Goal: Transaction & Acquisition: Purchase product/service

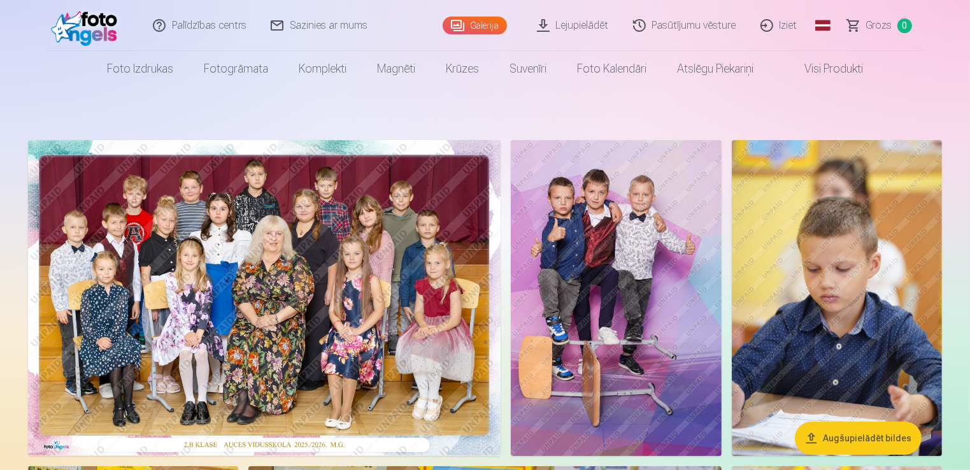
click at [645, 212] on img at bounding box center [616, 298] width 210 height 316
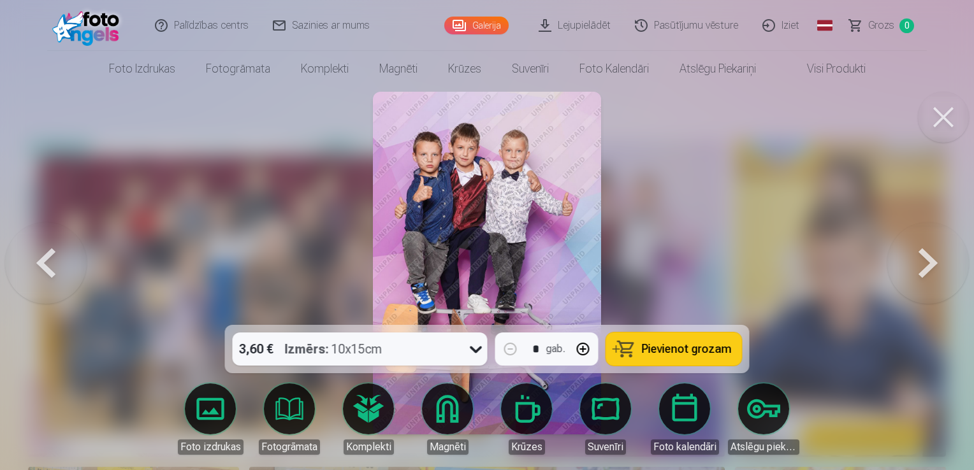
click at [47, 263] on button at bounding box center [46, 263] width 82 height 98
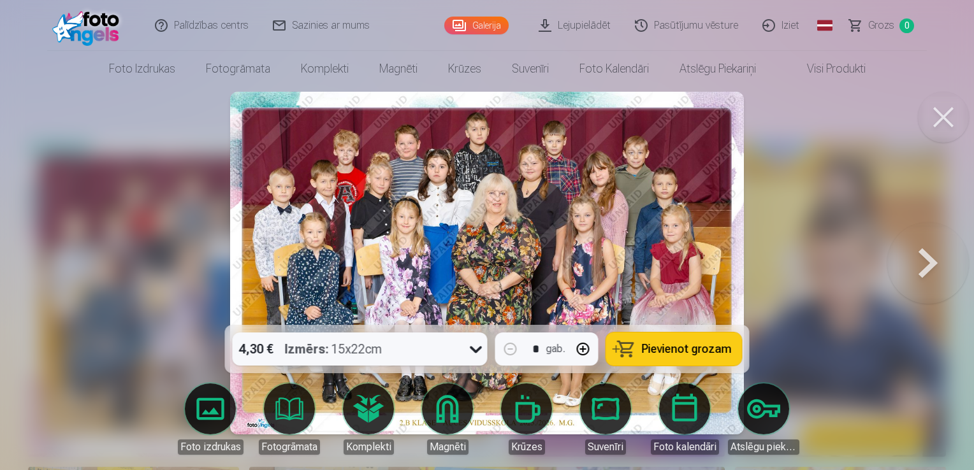
click at [933, 261] on button at bounding box center [928, 263] width 82 height 98
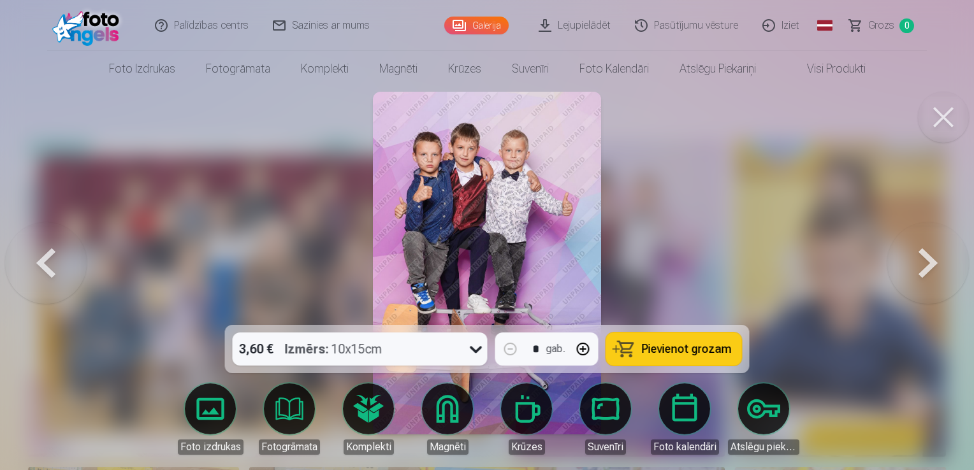
click at [933, 261] on button at bounding box center [928, 263] width 82 height 98
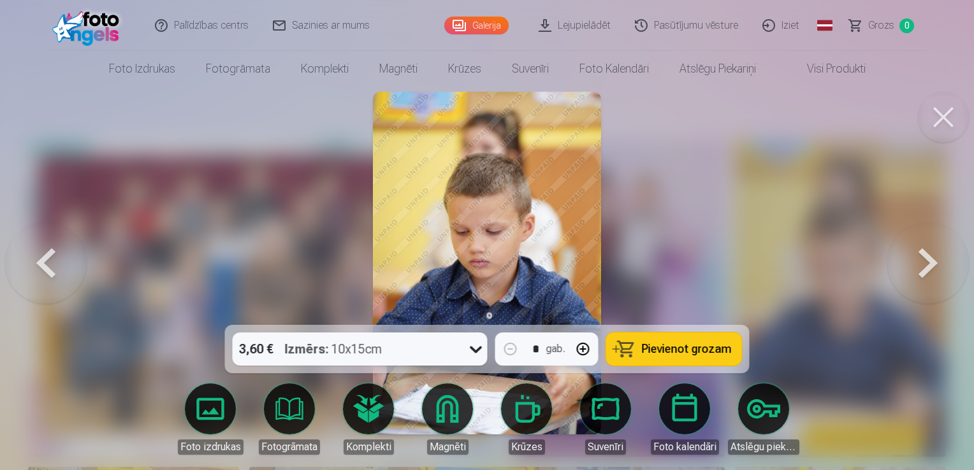
click at [933, 261] on button at bounding box center [928, 263] width 82 height 98
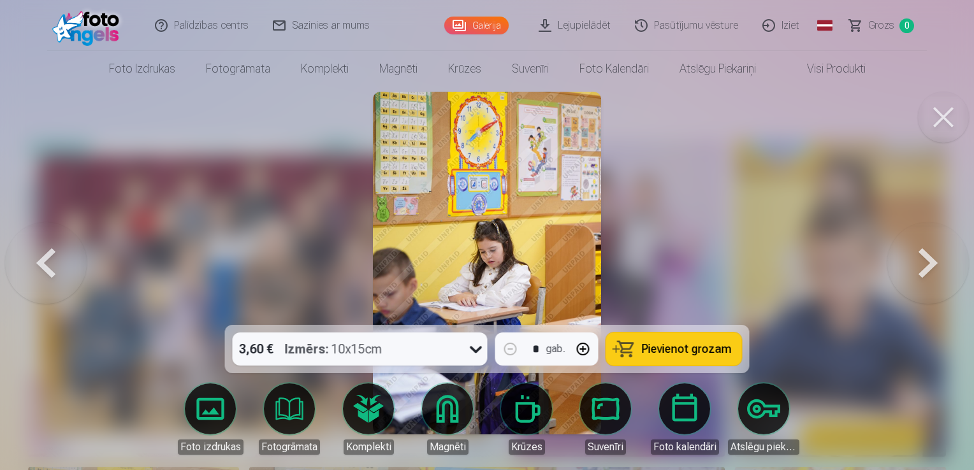
click at [933, 261] on button at bounding box center [928, 263] width 82 height 98
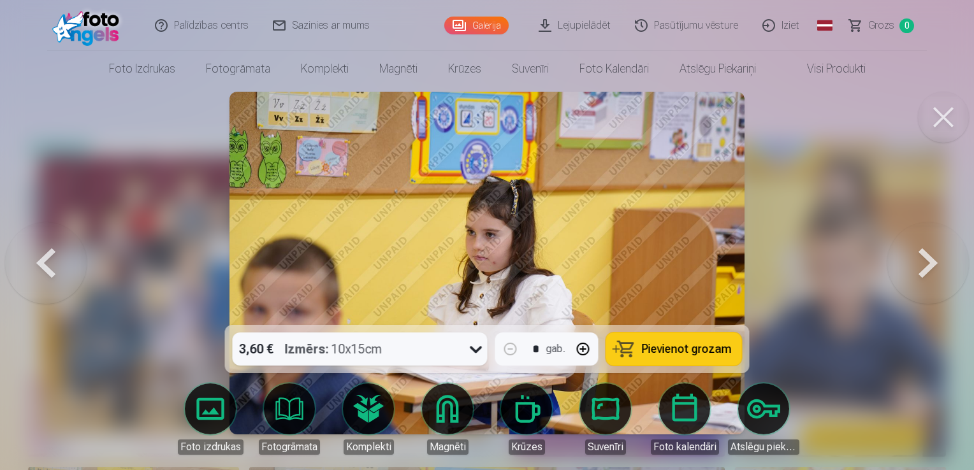
click at [933, 261] on button at bounding box center [928, 263] width 82 height 98
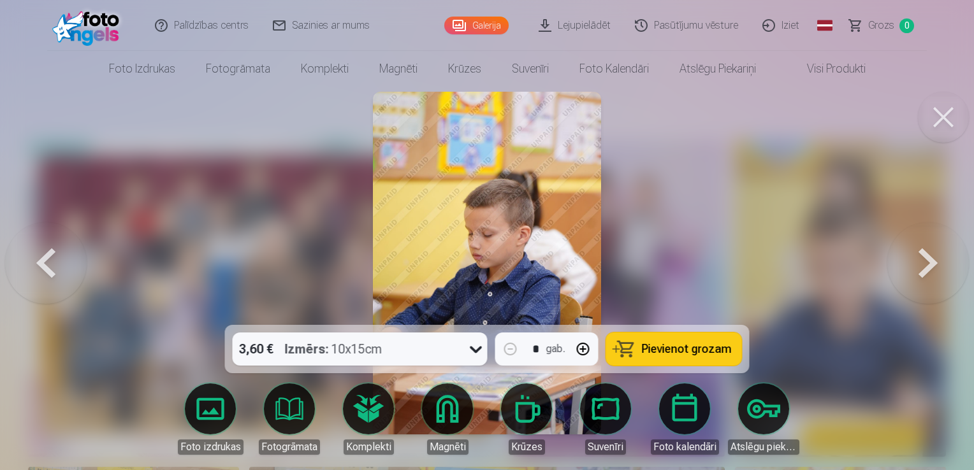
click at [933, 261] on button at bounding box center [928, 263] width 82 height 98
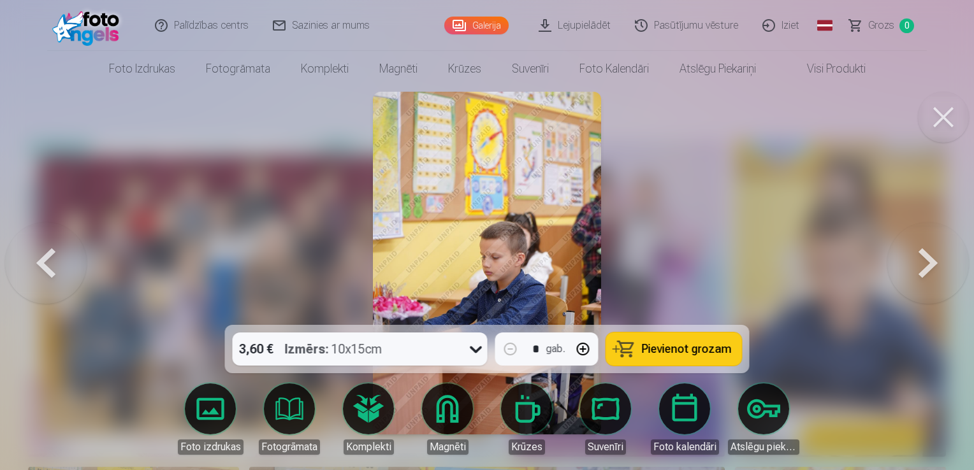
click at [933, 261] on button at bounding box center [928, 263] width 82 height 98
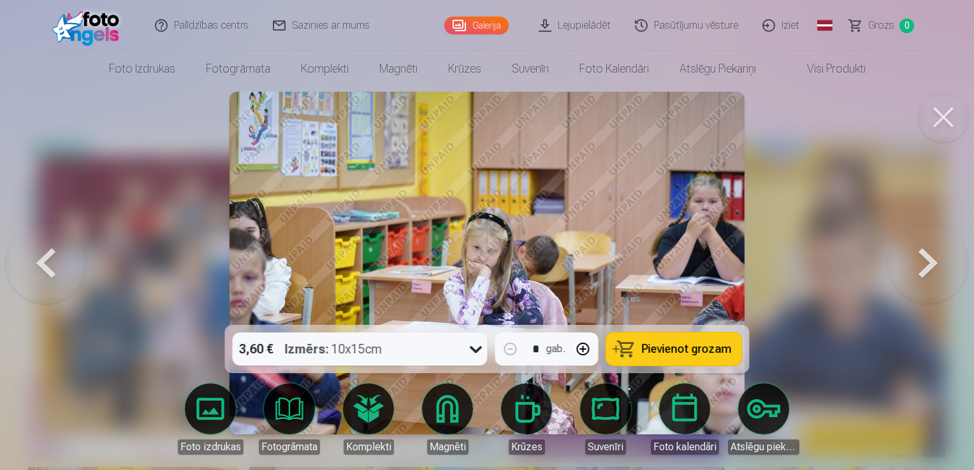
click at [933, 261] on button at bounding box center [928, 263] width 82 height 98
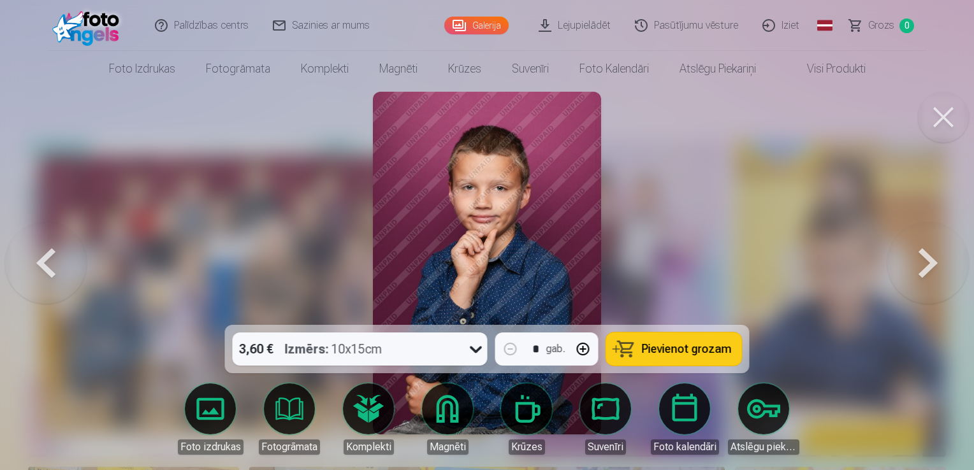
click at [933, 261] on button at bounding box center [928, 263] width 82 height 98
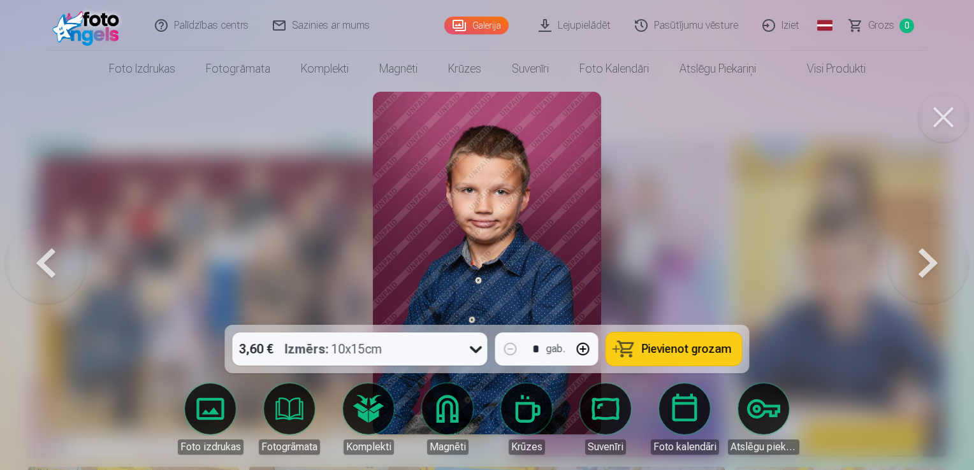
click at [933, 263] on button at bounding box center [928, 263] width 82 height 98
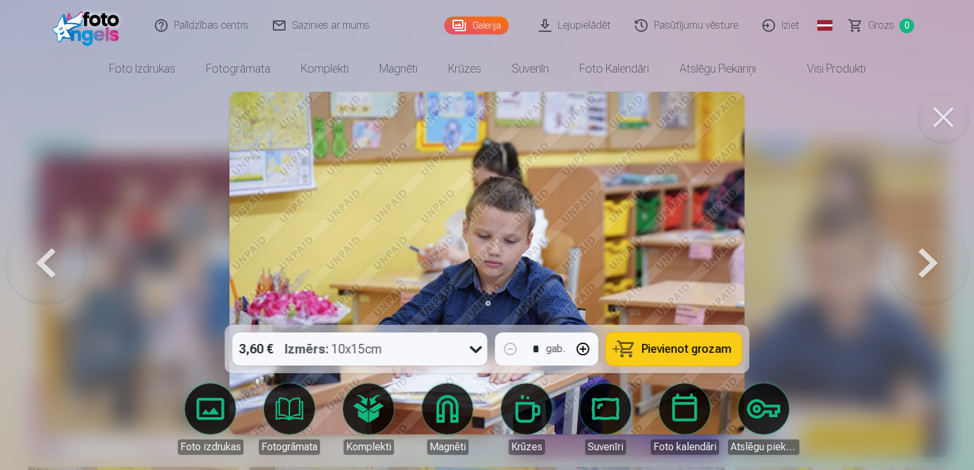
click at [933, 263] on button at bounding box center [928, 263] width 82 height 98
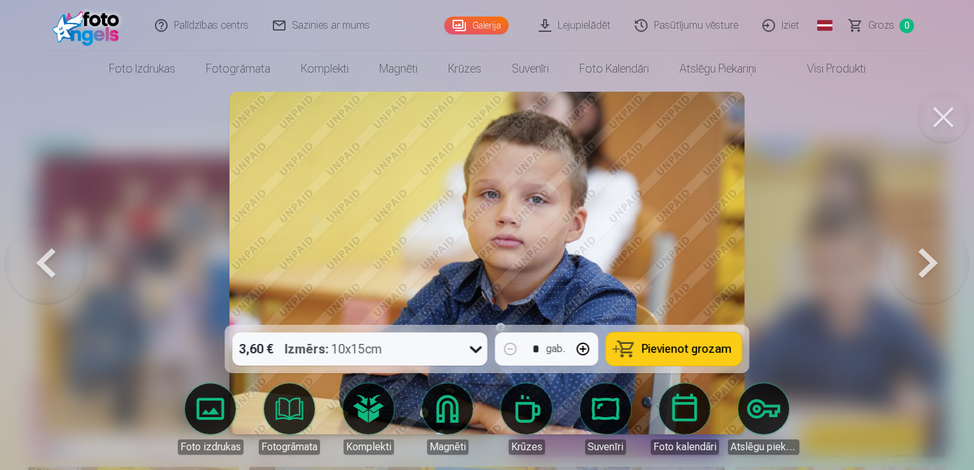
click at [933, 263] on button at bounding box center [928, 263] width 82 height 98
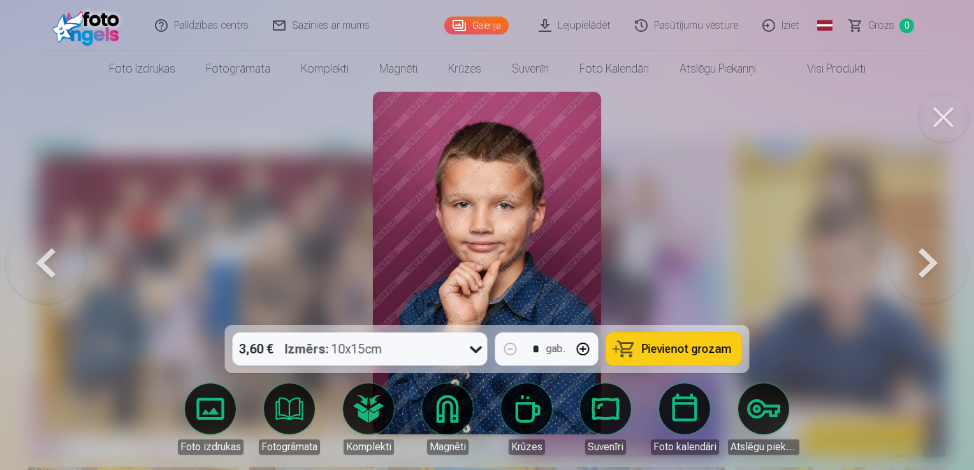
click at [935, 266] on button at bounding box center [928, 263] width 82 height 98
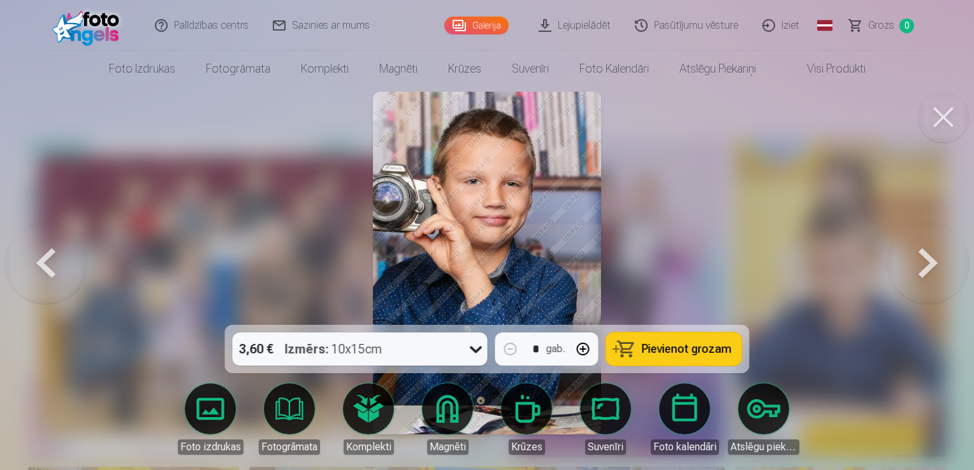
click at [935, 266] on button at bounding box center [928, 263] width 82 height 98
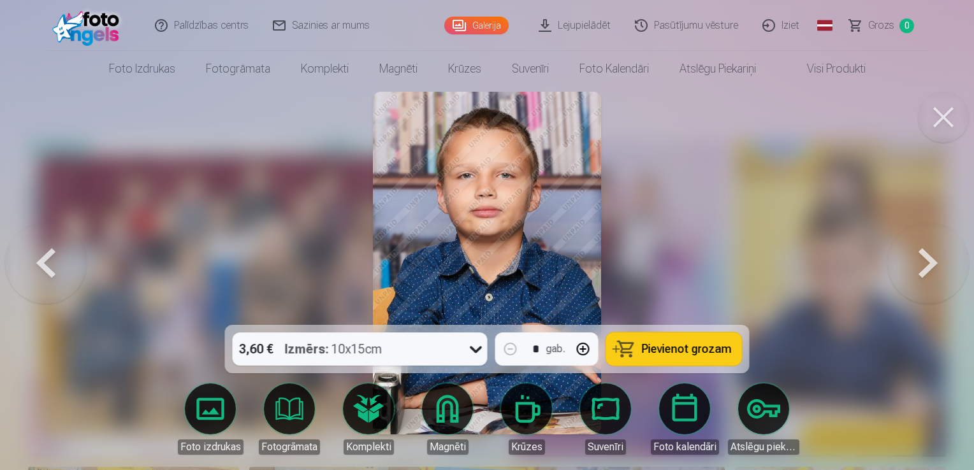
click at [935, 266] on button at bounding box center [928, 263] width 82 height 98
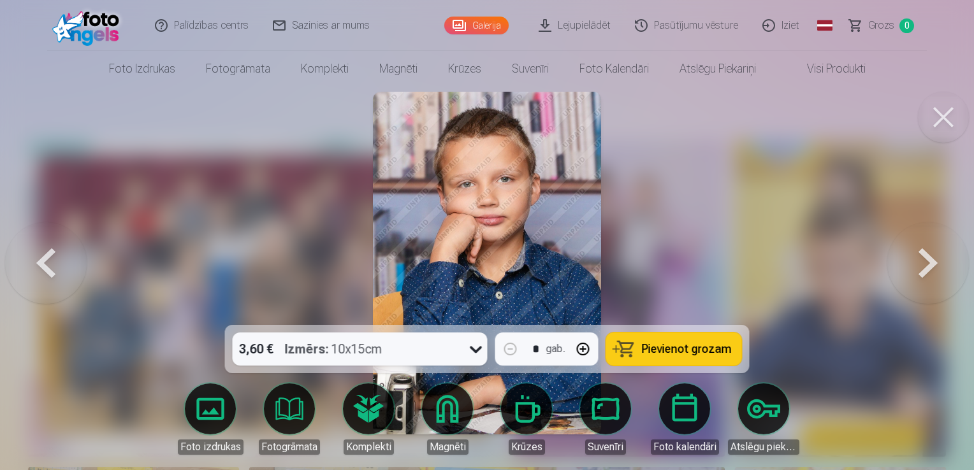
click at [935, 266] on button at bounding box center [928, 263] width 82 height 98
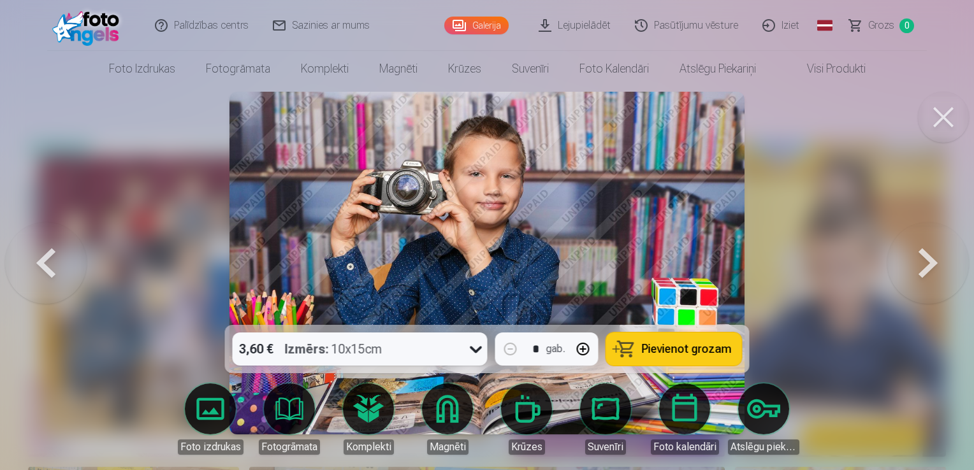
click at [935, 266] on button at bounding box center [928, 263] width 82 height 98
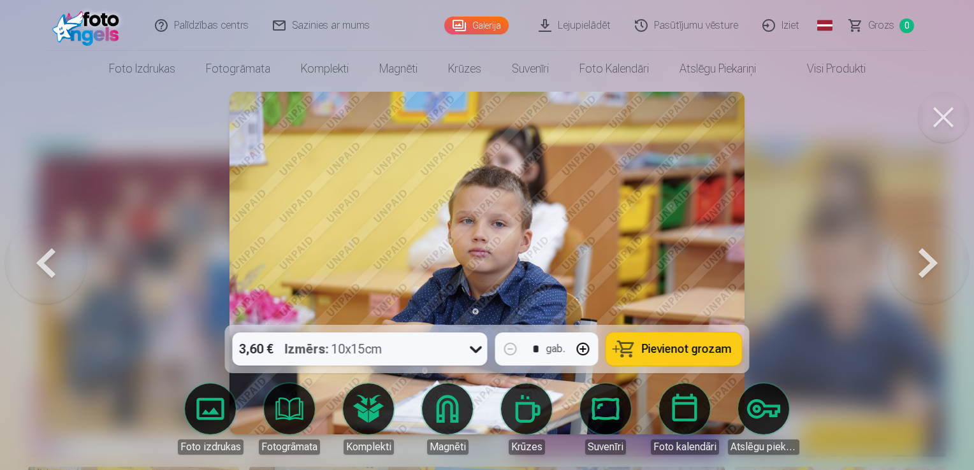
click at [935, 266] on button at bounding box center [928, 263] width 82 height 98
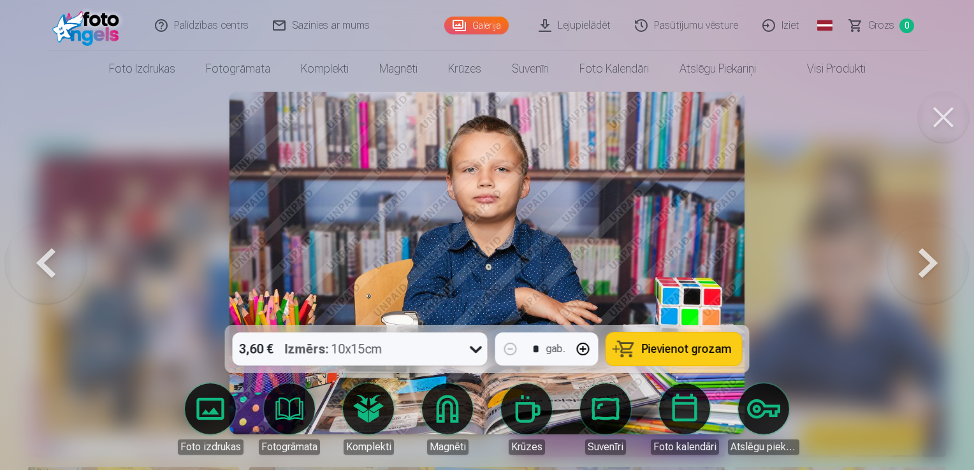
click at [935, 266] on button at bounding box center [928, 263] width 82 height 98
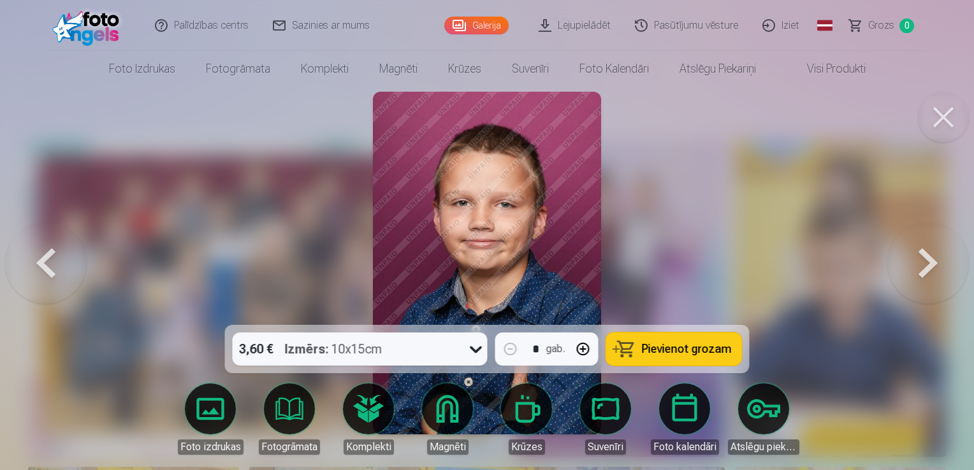
click at [935, 266] on button at bounding box center [928, 263] width 82 height 98
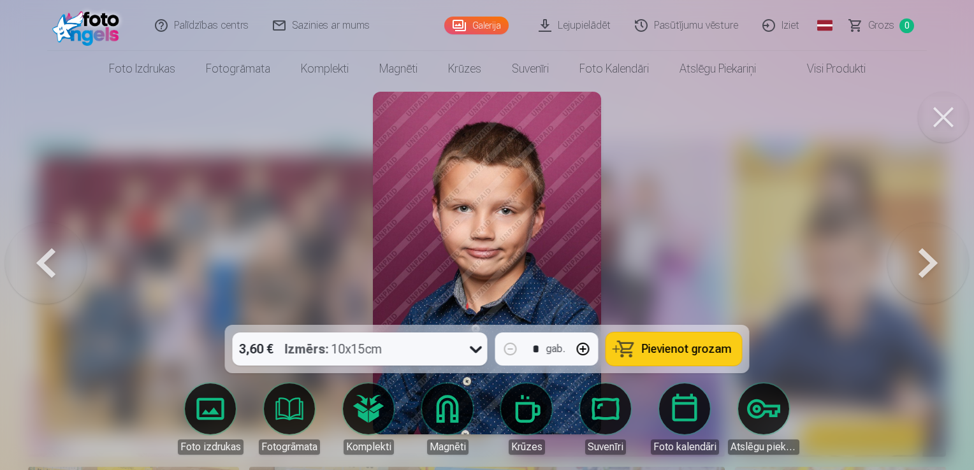
click at [935, 266] on button at bounding box center [928, 263] width 82 height 98
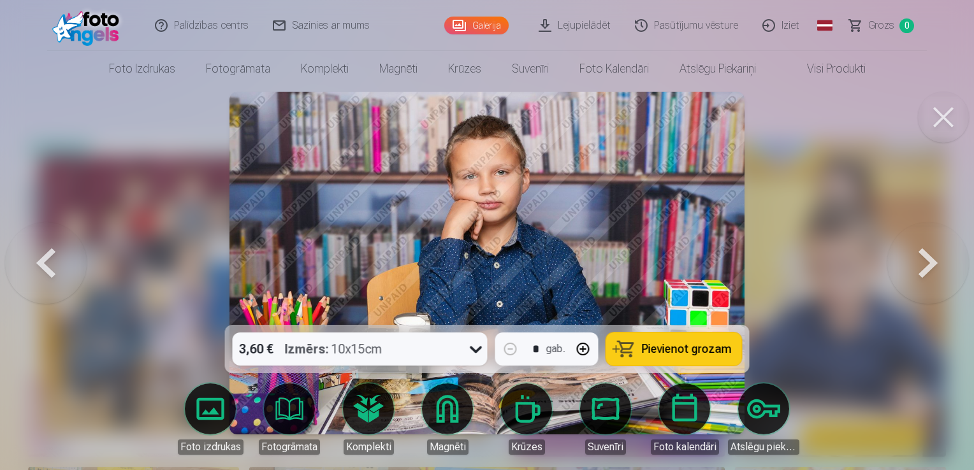
click at [936, 266] on button at bounding box center [928, 263] width 82 height 98
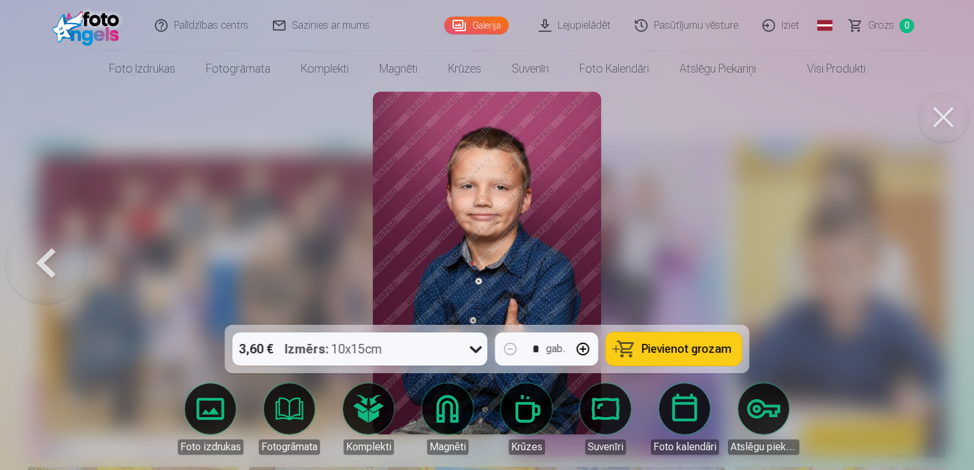
click at [936, 266] on div at bounding box center [487, 235] width 974 height 470
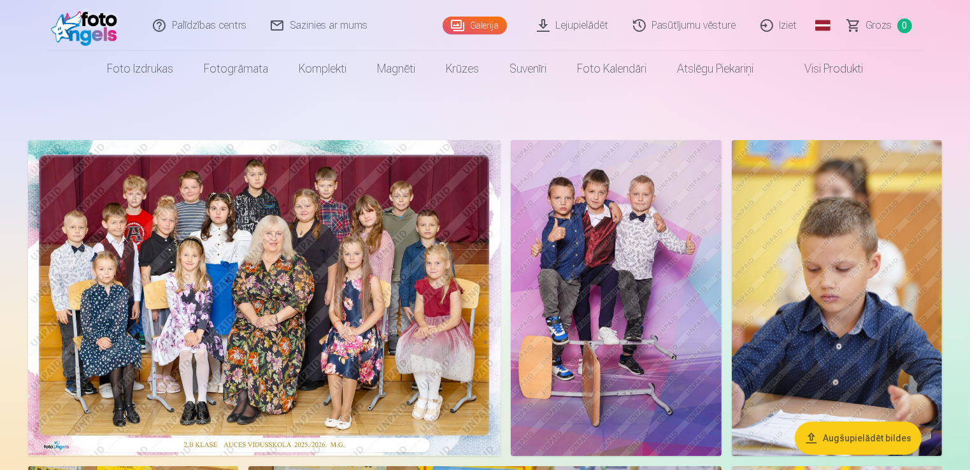
click at [854, 285] on img at bounding box center [837, 298] width 210 height 316
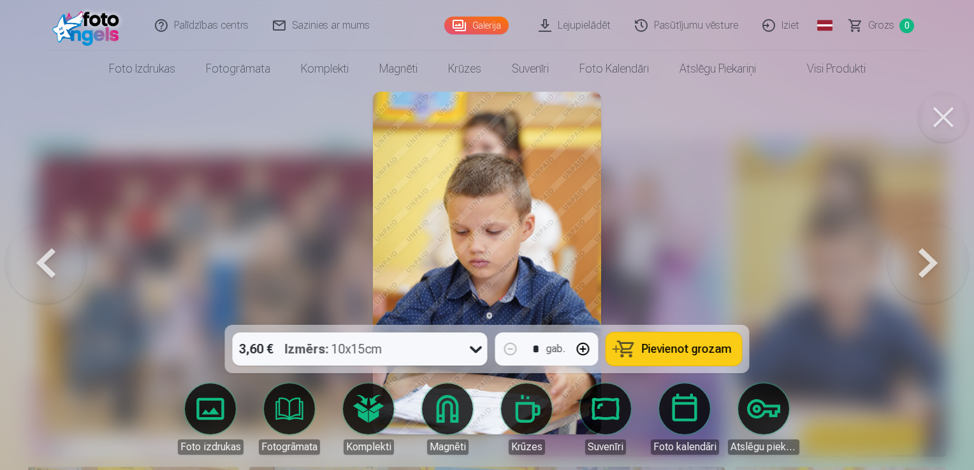
click at [940, 275] on button at bounding box center [928, 263] width 82 height 98
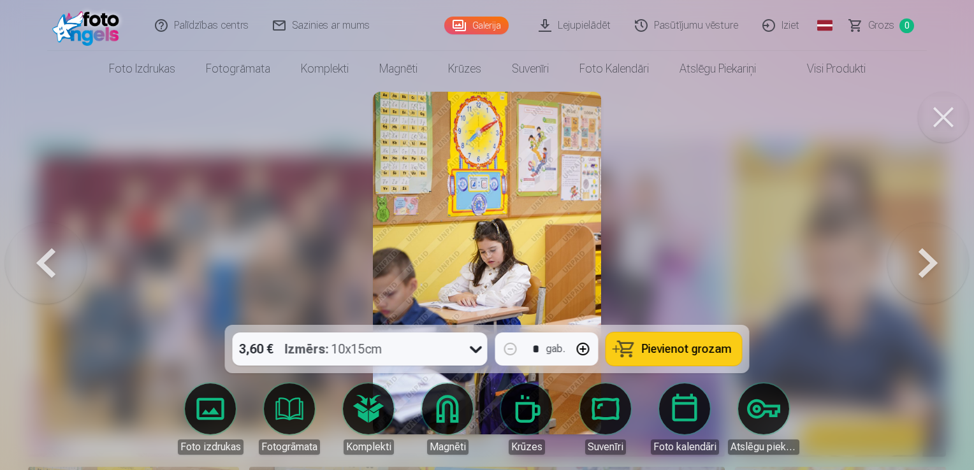
click at [940, 275] on button at bounding box center [928, 263] width 82 height 98
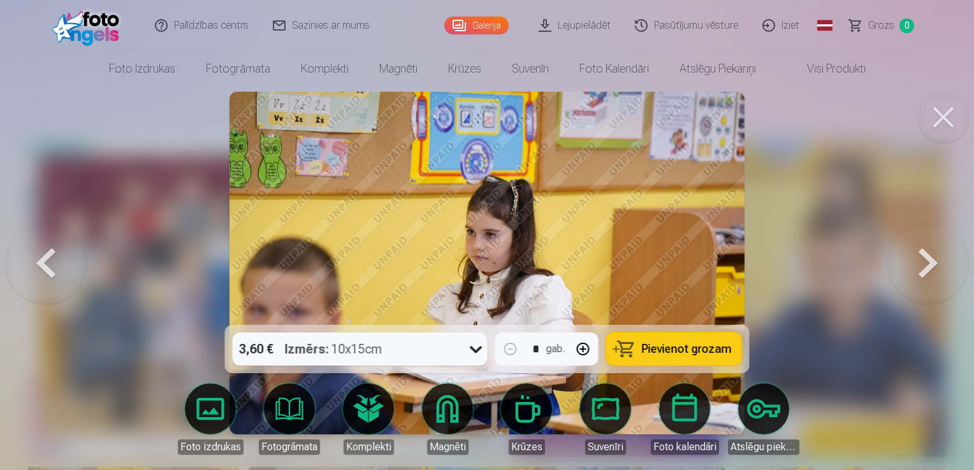
click at [940, 275] on button at bounding box center [928, 263] width 82 height 98
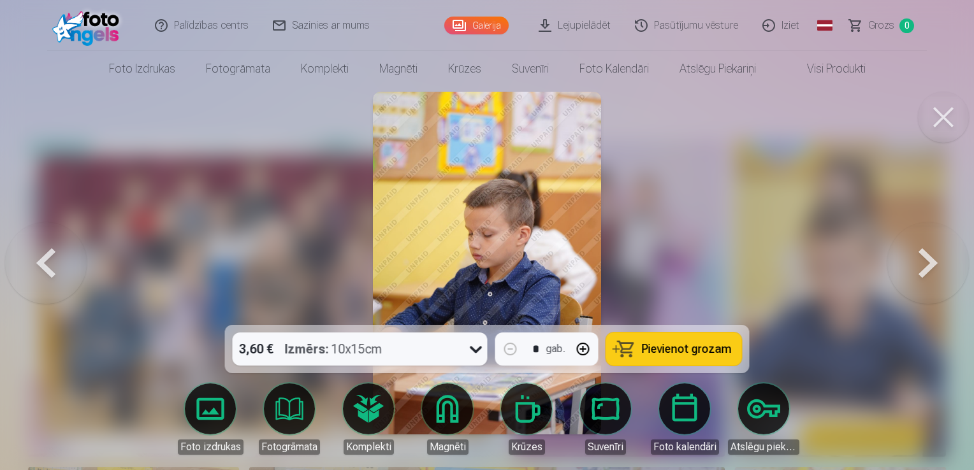
click at [940, 275] on button at bounding box center [928, 263] width 82 height 98
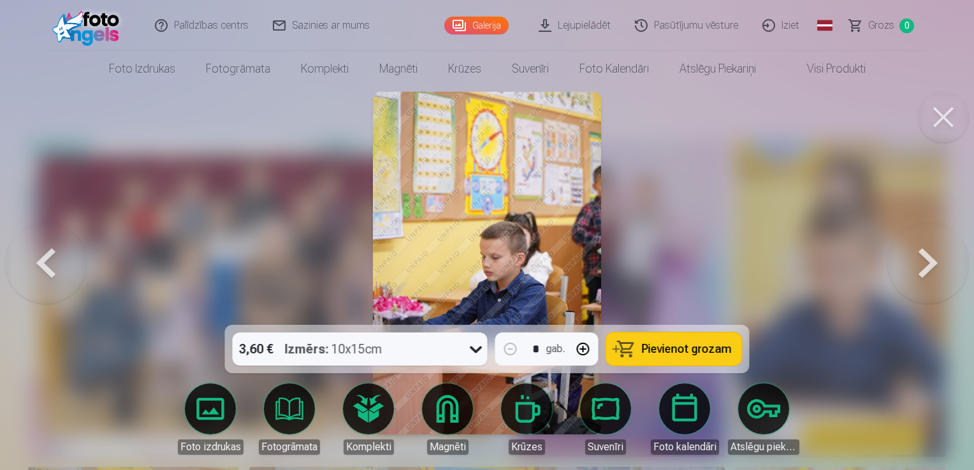
click at [940, 275] on button at bounding box center [928, 263] width 82 height 98
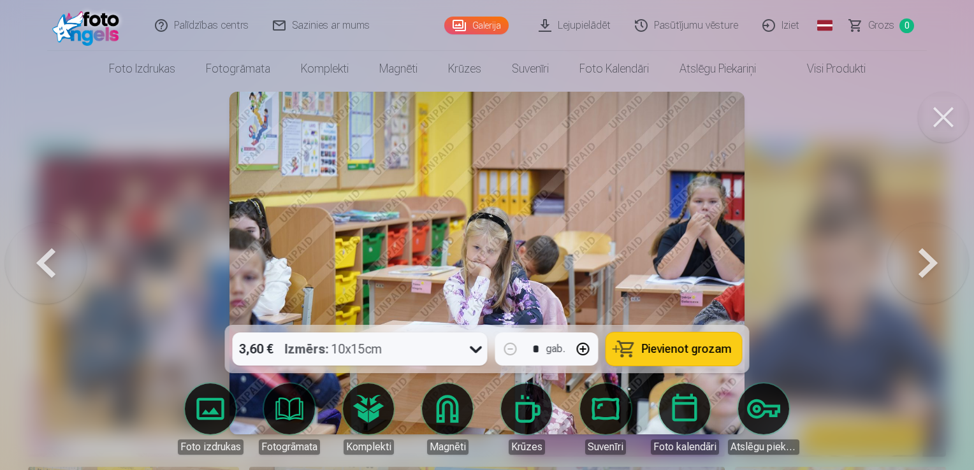
click at [940, 275] on button at bounding box center [928, 263] width 82 height 98
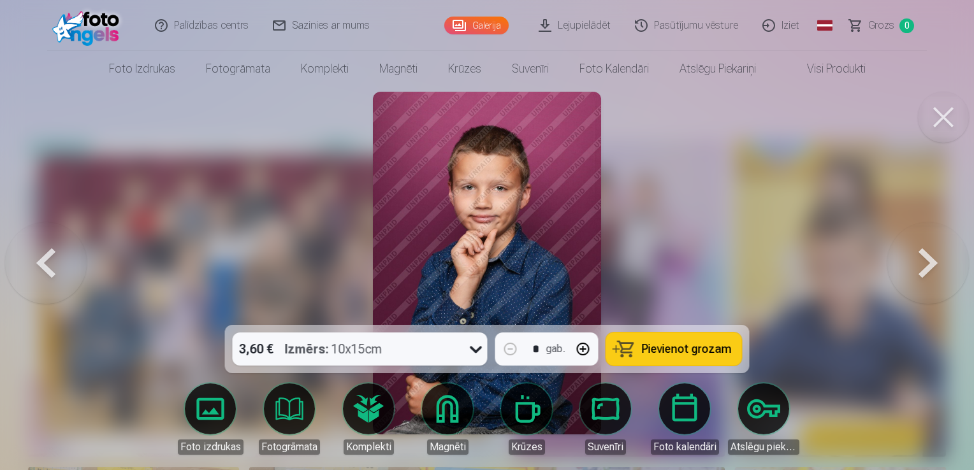
click at [940, 275] on button at bounding box center [928, 263] width 82 height 98
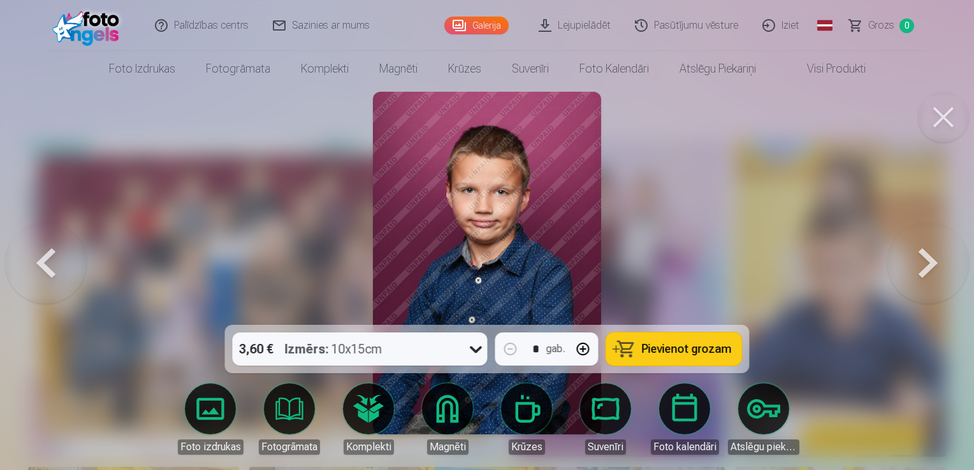
click at [65, 269] on button at bounding box center [46, 263] width 82 height 98
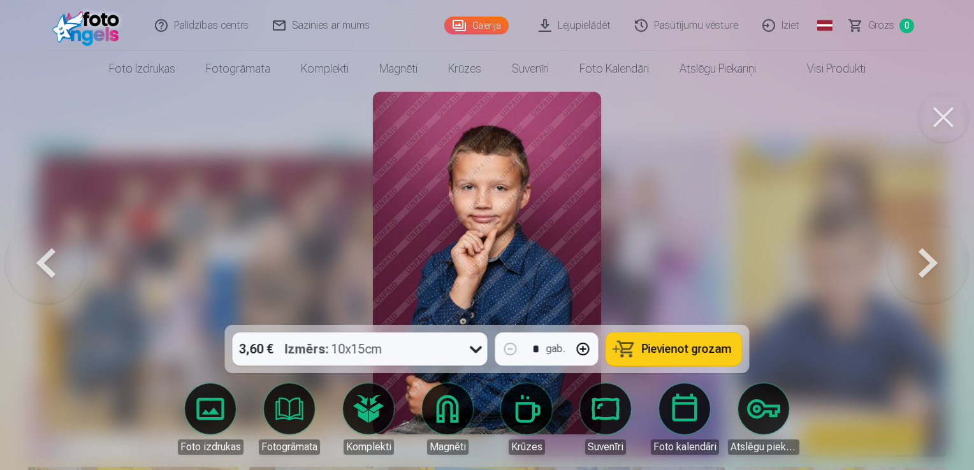
click at [912, 256] on button at bounding box center [928, 263] width 82 height 98
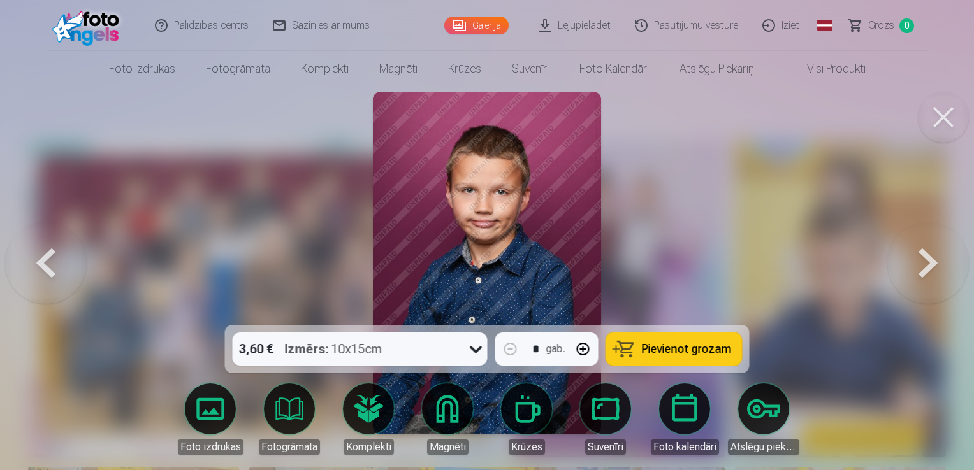
click at [912, 256] on button at bounding box center [928, 263] width 82 height 98
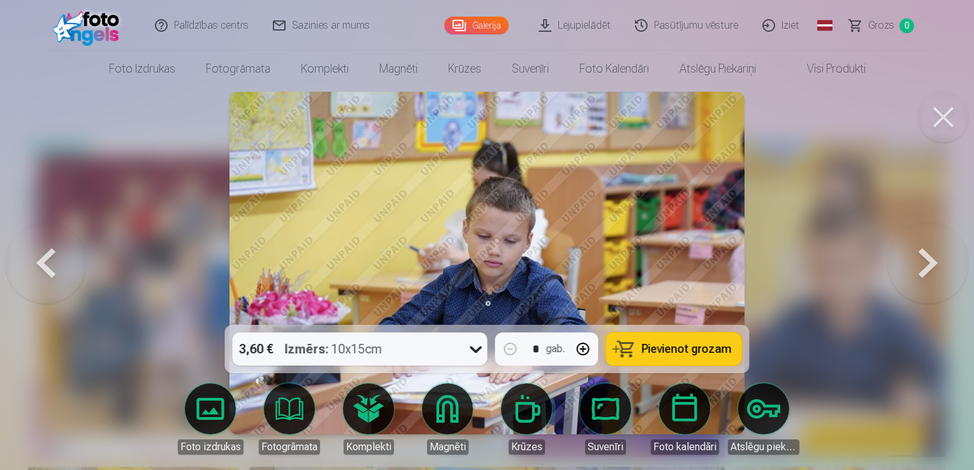
click at [912, 256] on button at bounding box center [928, 263] width 82 height 98
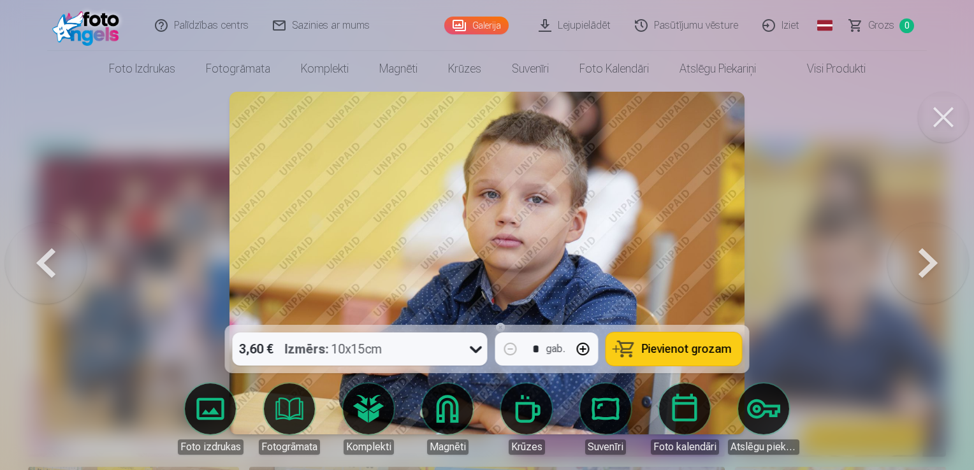
click at [912, 256] on button at bounding box center [928, 263] width 82 height 98
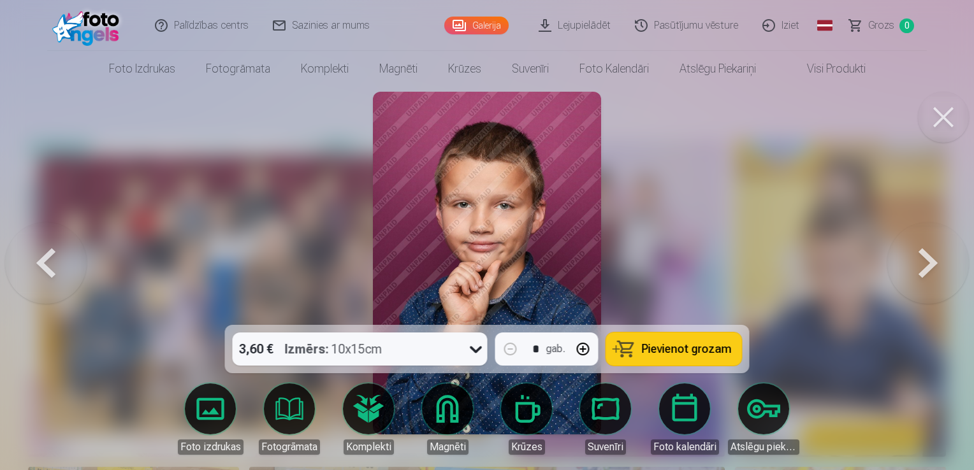
click at [912, 256] on button at bounding box center [928, 263] width 82 height 98
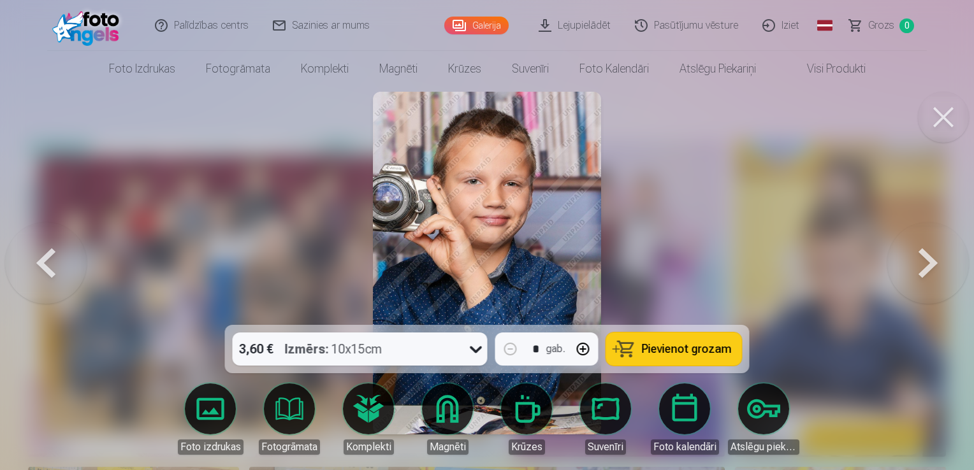
click at [912, 256] on button at bounding box center [928, 263] width 82 height 98
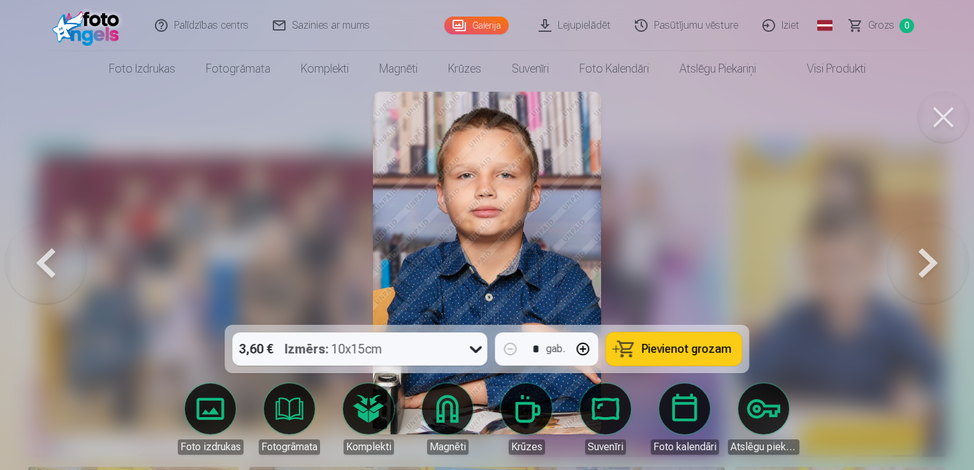
click at [32, 266] on button at bounding box center [46, 263] width 82 height 98
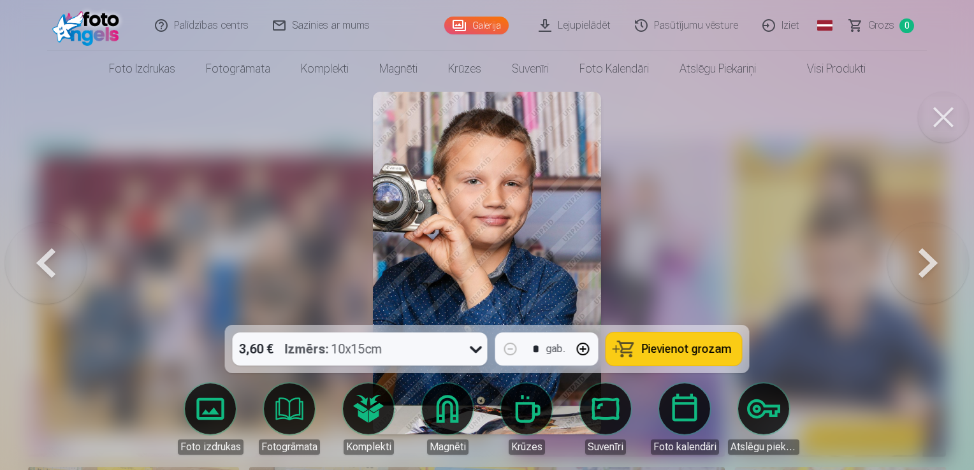
click at [914, 270] on button at bounding box center [928, 263] width 82 height 98
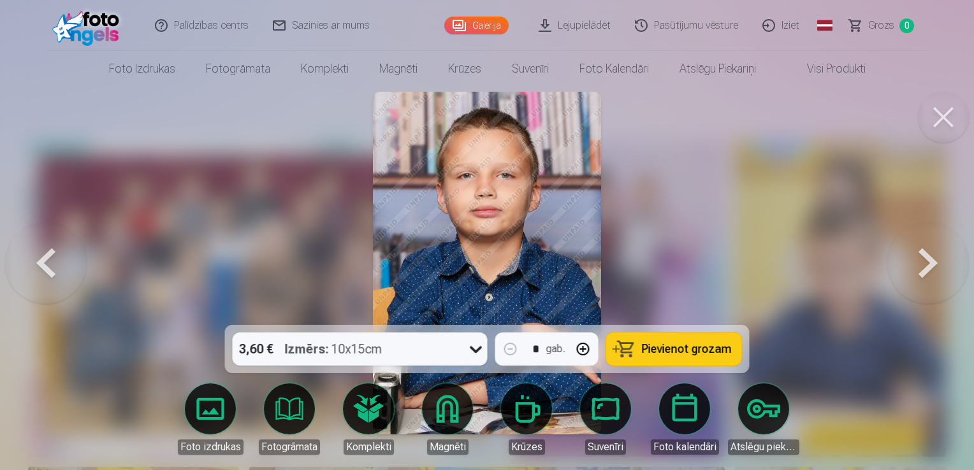
click at [914, 270] on button at bounding box center [928, 263] width 82 height 98
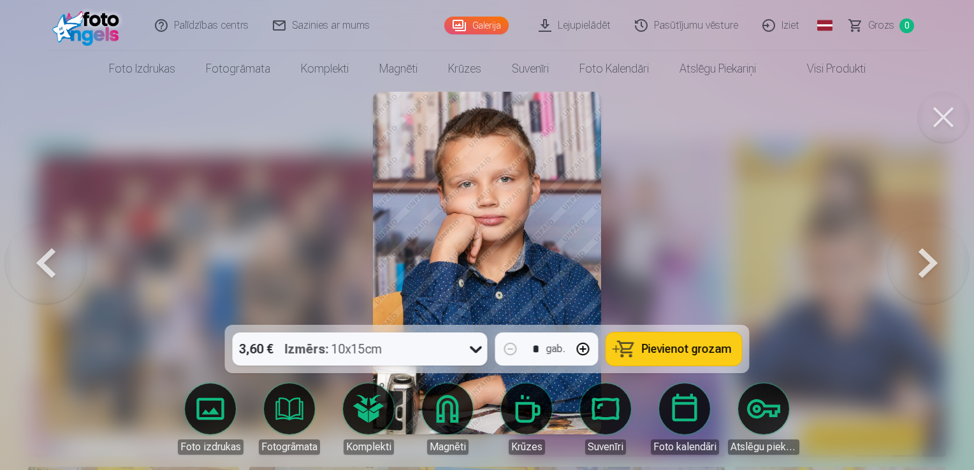
click at [914, 270] on button at bounding box center [928, 263] width 82 height 98
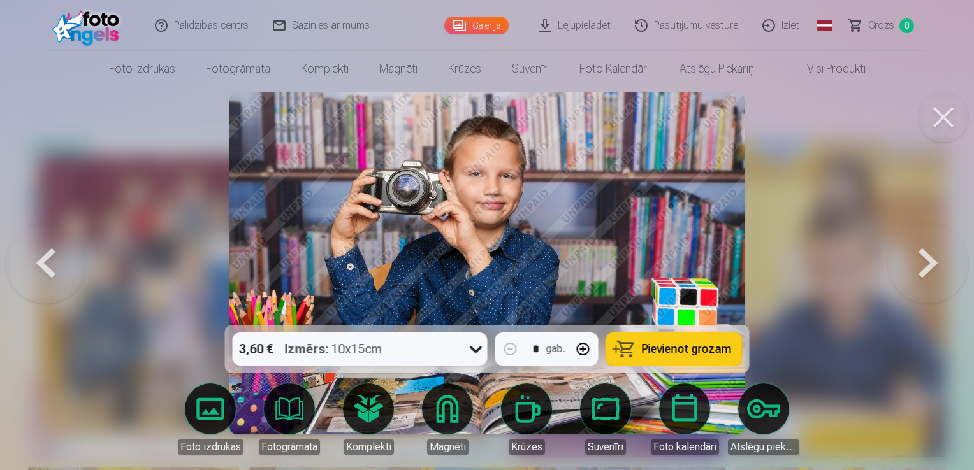
click at [914, 270] on button at bounding box center [928, 263] width 82 height 98
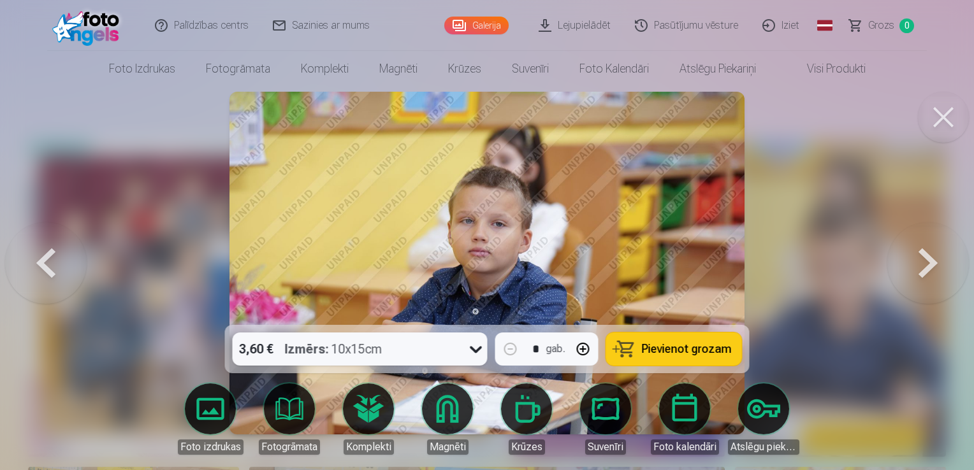
click at [914, 270] on button at bounding box center [928, 263] width 82 height 98
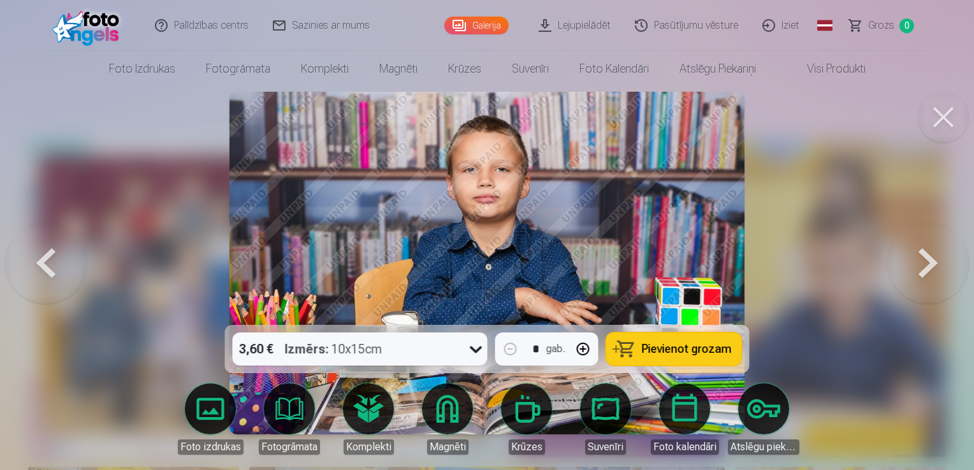
click at [914, 270] on button at bounding box center [928, 263] width 82 height 98
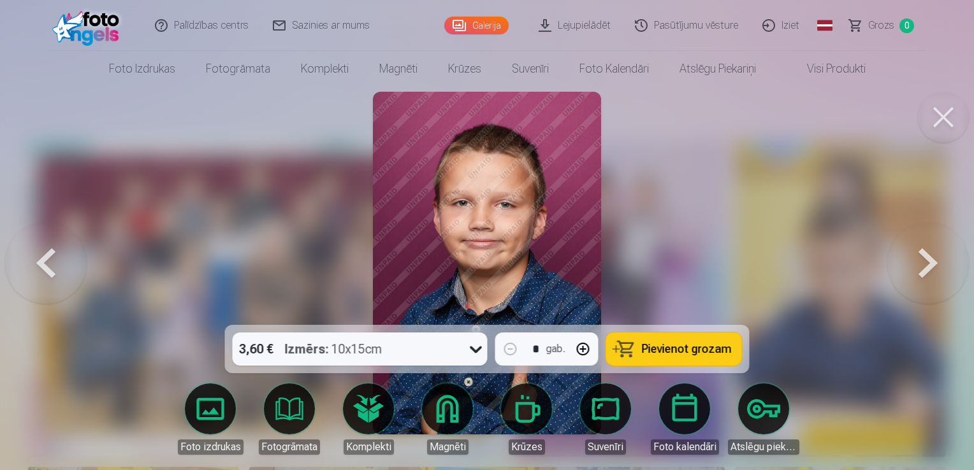
click at [914, 270] on button at bounding box center [928, 263] width 82 height 98
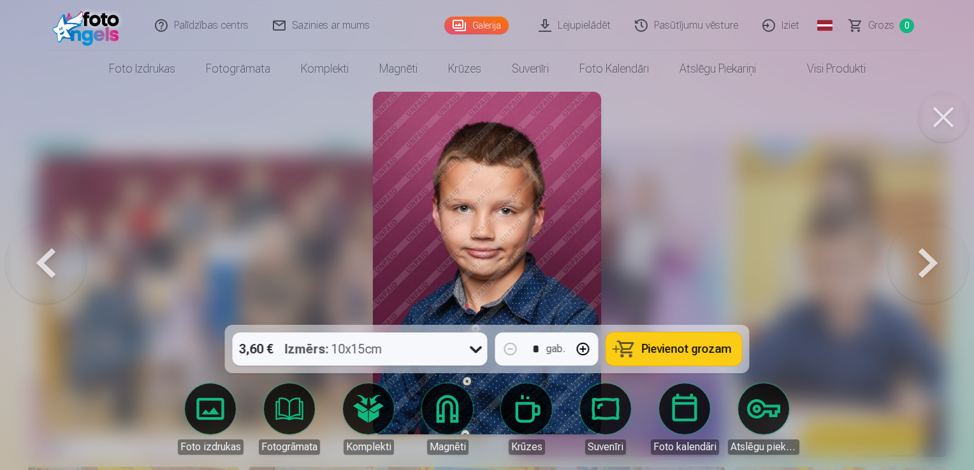
click at [914, 270] on button at bounding box center [928, 263] width 82 height 98
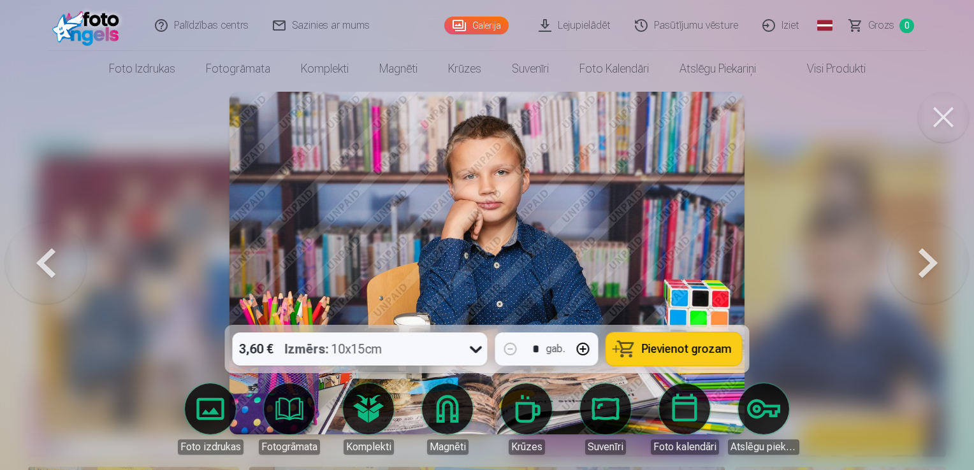
click at [914, 270] on button at bounding box center [928, 263] width 82 height 98
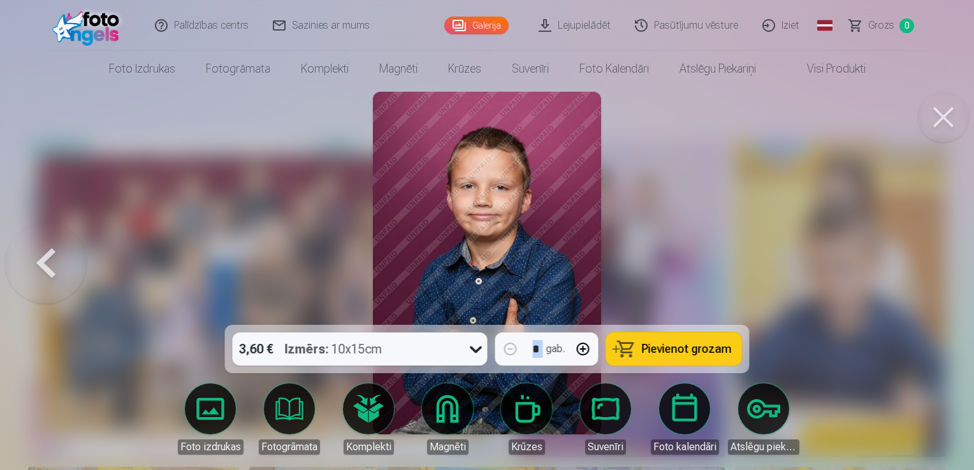
click at [914, 270] on div at bounding box center [487, 235] width 974 height 470
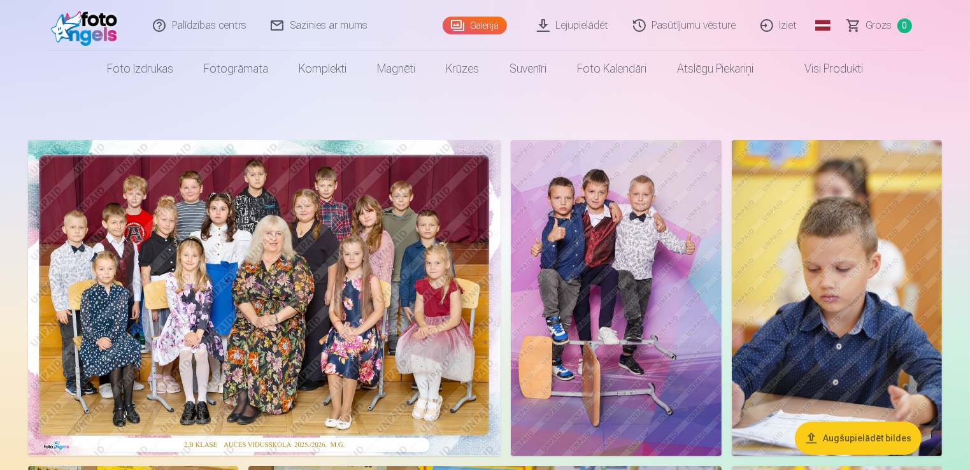
click at [914, 270] on img at bounding box center [837, 298] width 210 height 316
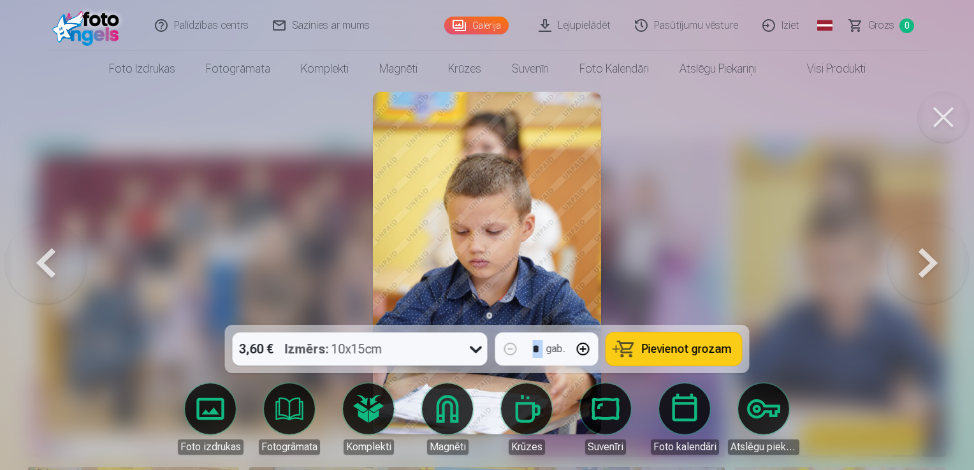
click at [914, 270] on button at bounding box center [928, 263] width 82 height 98
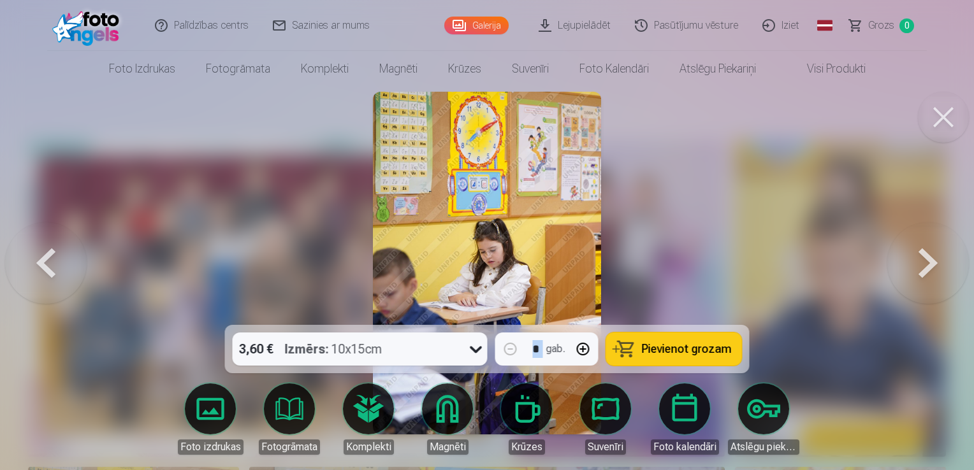
click at [914, 270] on button at bounding box center [928, 263] width 82 height 98
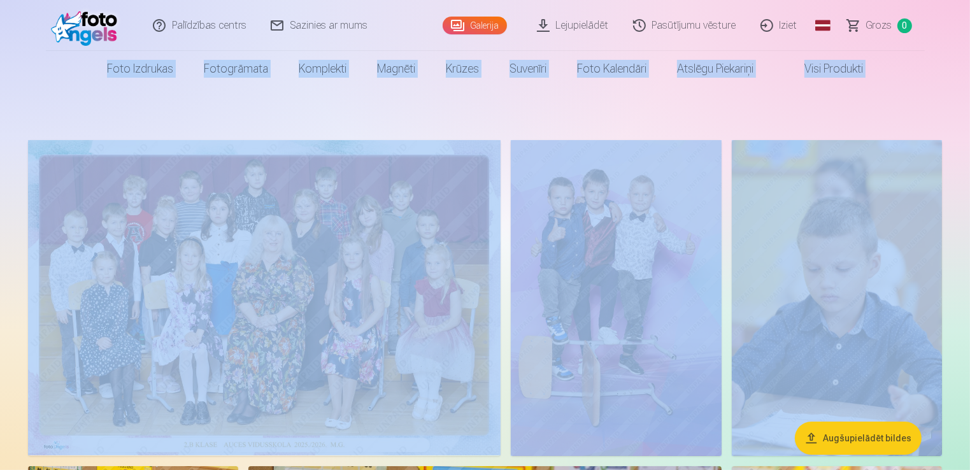
drag, startPoint x: 969, startPoint y: 22, endPoint x: 975, endPoint y: 98, distance: 76.0
click at [970, 98] on html "Palīdzības centrs Sazinies ar mums Galerija Lejupielādēt Pasūtījumu vēsture Izi…" at bounding box center [485, 235] width 970 height 470
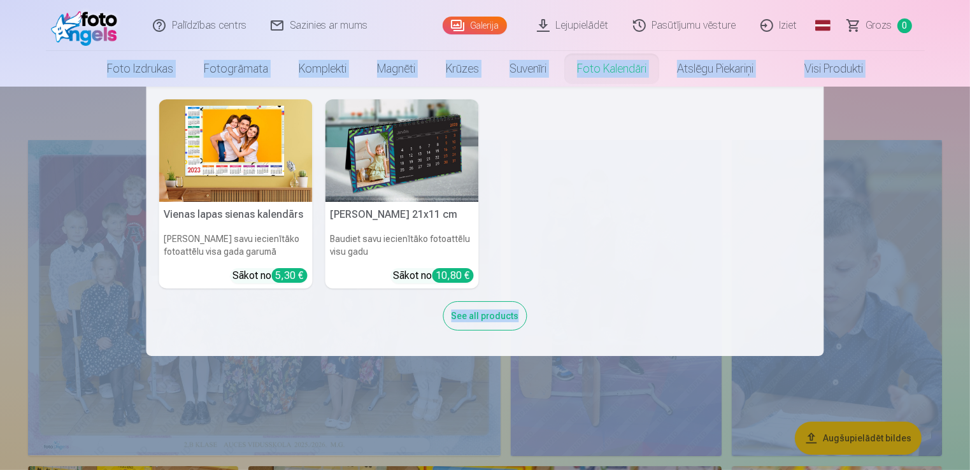
click at [605, 80] on link "Foto kalendāri" at bounding box center [612, 69] width 100 height 36
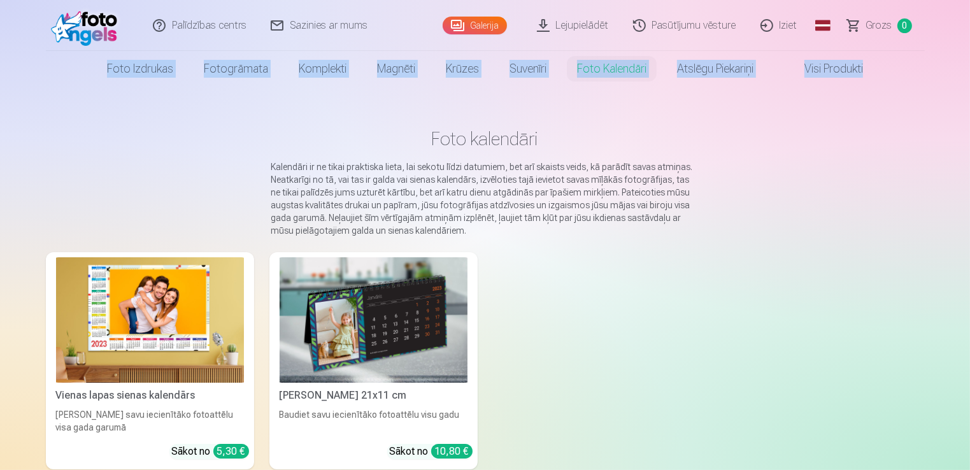
click at [470, 27] on link "Galerija" at bounding box center [475, 26] width 64 height 18
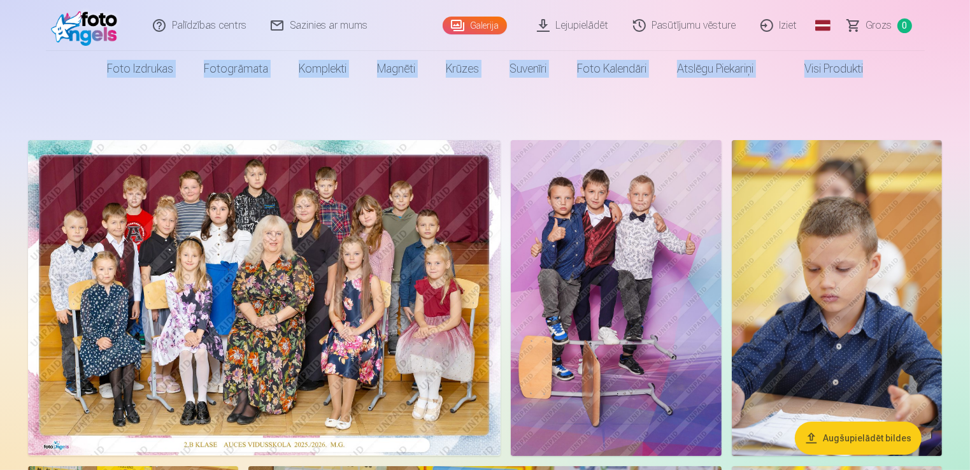
click at [222, 251] on img at bounding box center [264, 297] width 473 height 315
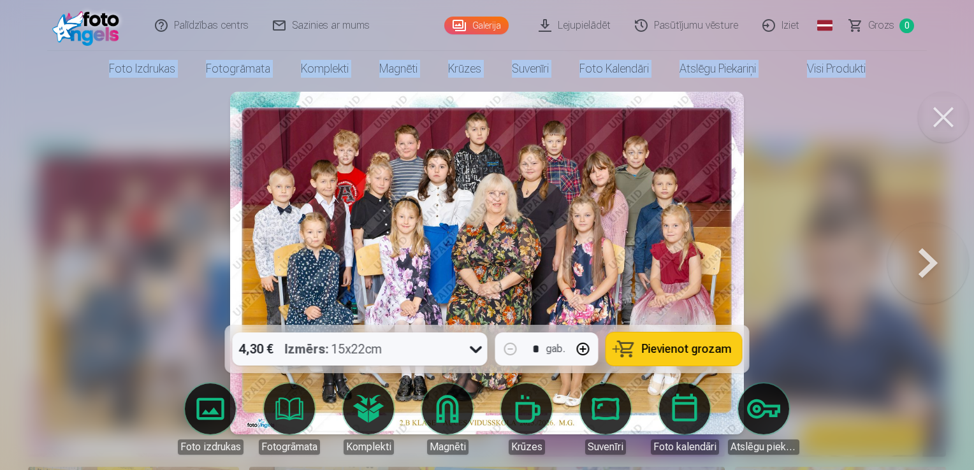
click at [675, 350] on span "Pievienot grozam" at bounding box center [687, 348] width 90 height 11
click at [918, 262] on button at bounding box center [928, 263] width 82 height 98
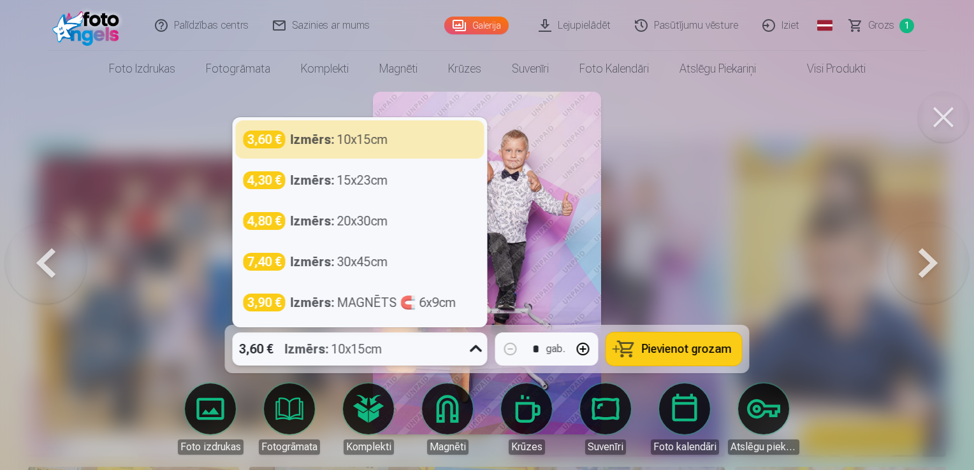
click at [483, 349] on icon at bounding box center [476, 349] width 20 height 20
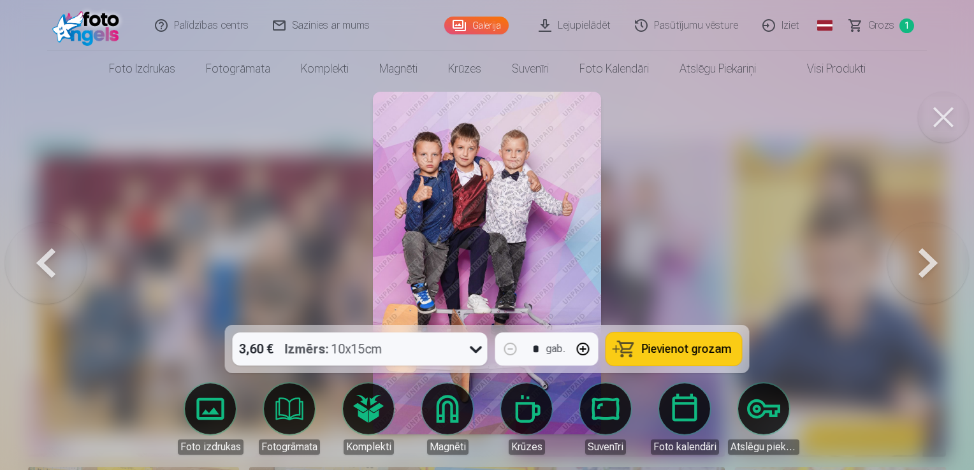
click at [686, 345] on span "Pievienot grozam" at bounding box center [687, 348] width 90 height 11
click at [920, 264] on button at bounding box center [928, 263] width 82 height 98
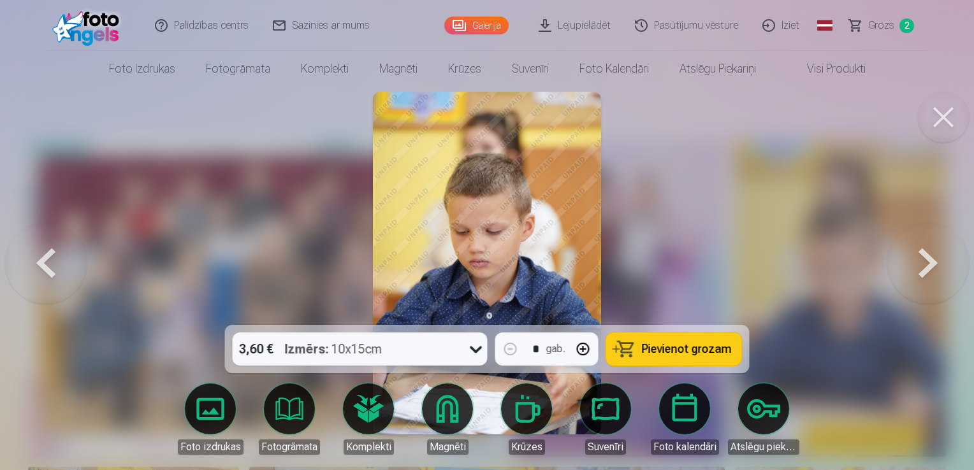
click at [920, 264] on button at bounding box center [928, 263] width 82 height 98
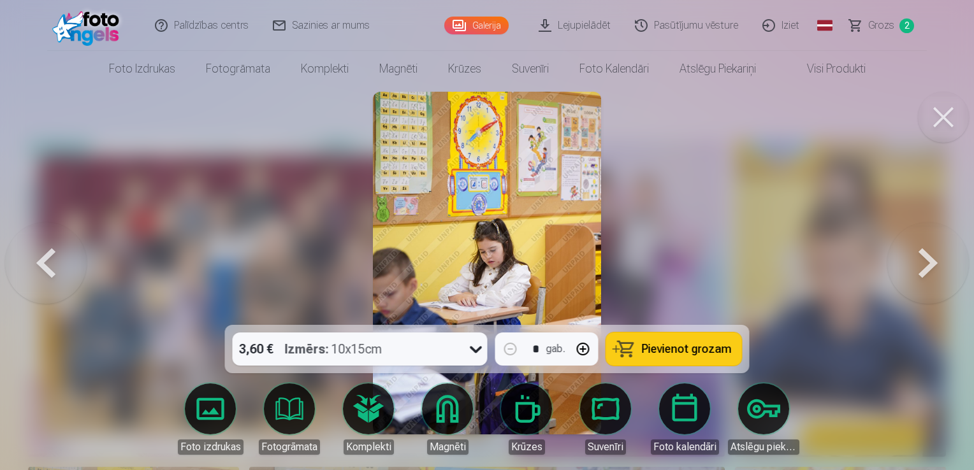
click at [920, 264] on button at bounding box center [928, 263] width 82 height 98
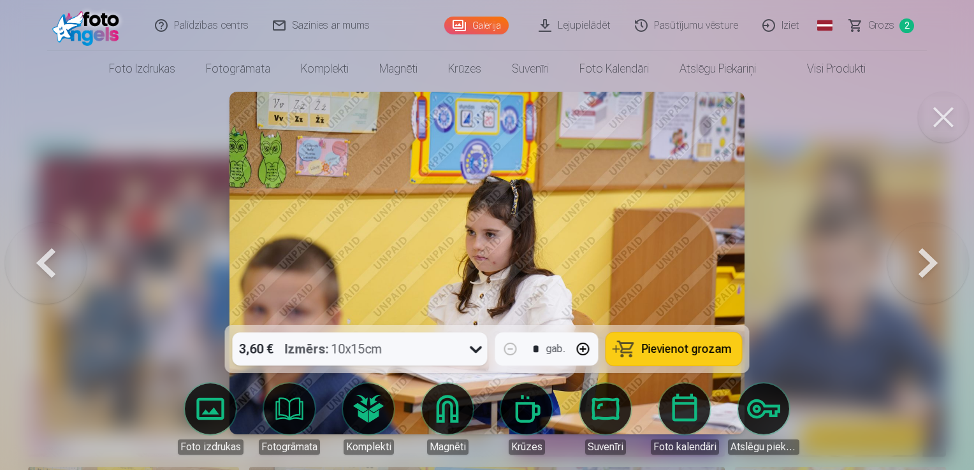
click at [920, 264] on button at bounding box center [928, 263] width 82 height 98
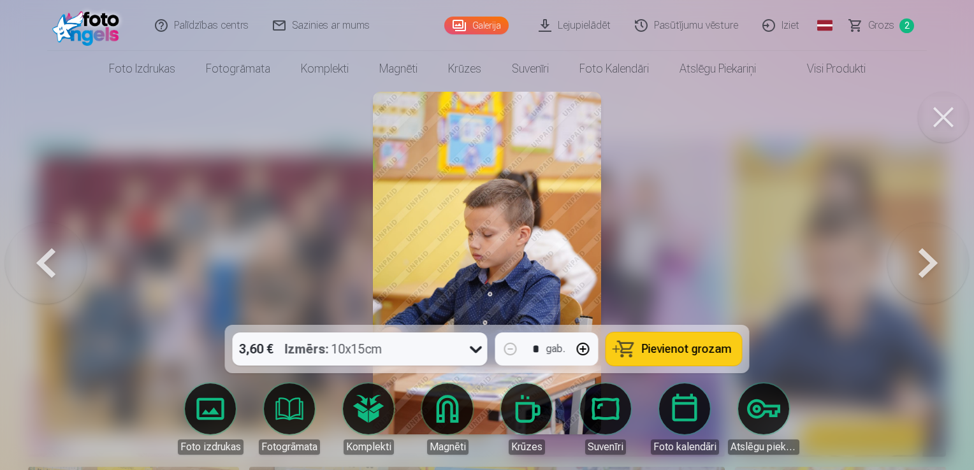
click at [675, 355] on span "Pievienot grozam" at bounding box center [687, 348] width 90 height 11
click at [943, 254] on button at bounding box center [928, 263] width 82 height 98
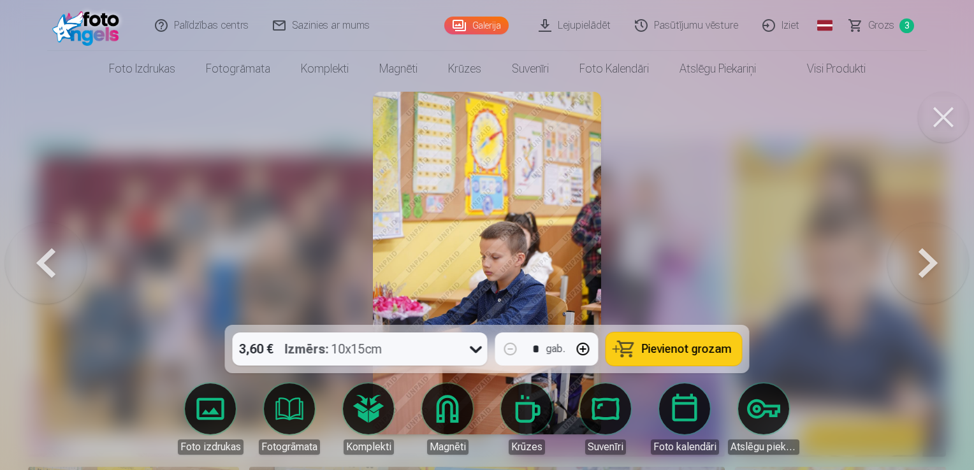
click at [943, 254] on button at bounding box center [928, 263] width 82 height 98
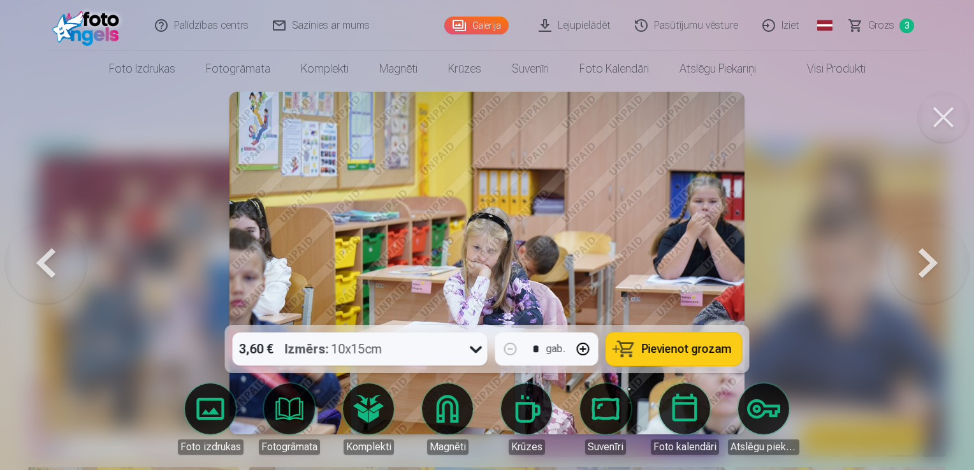
click at [943, 254] on button at bounding box center [928, 263] width 82 height 98
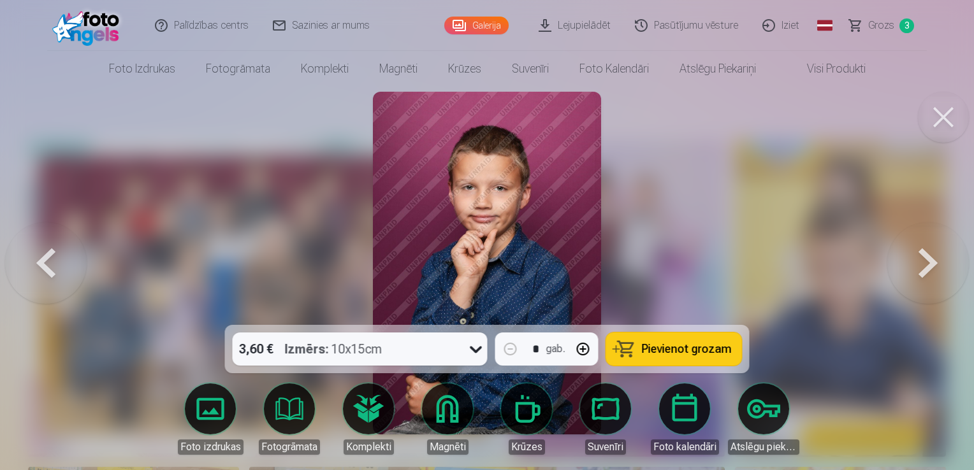
click at [943, 254] on button at bounding box center [928, 263] width 82 height 98
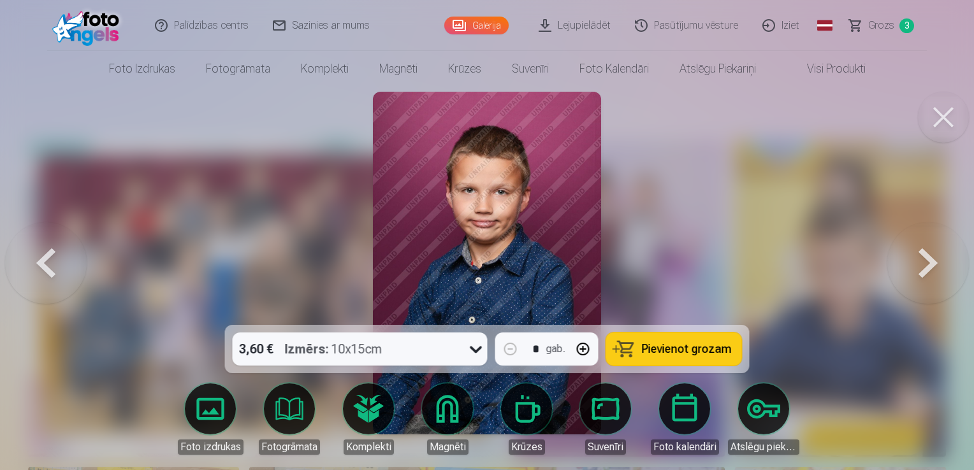
click at [943, 254] on button at bounding box center [928, 263] width 82 height 98
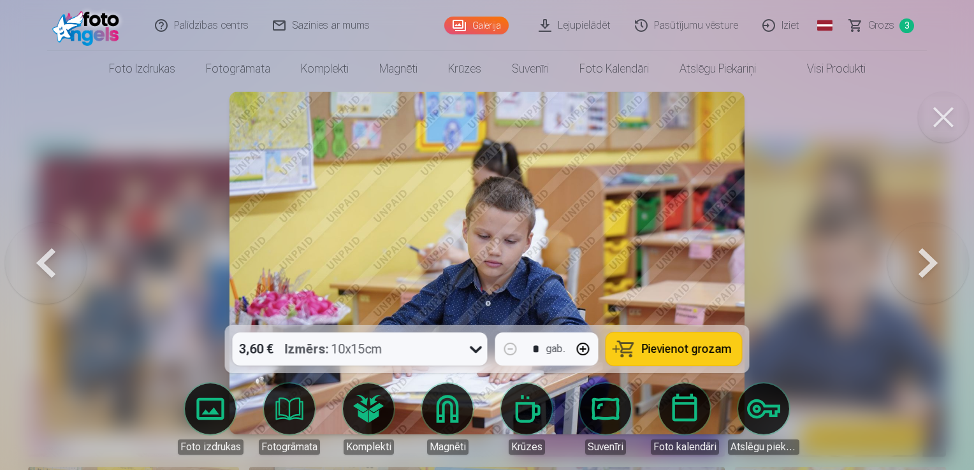
click at [943, 254] on button at bounding box center [928, 263] width 82 height 98
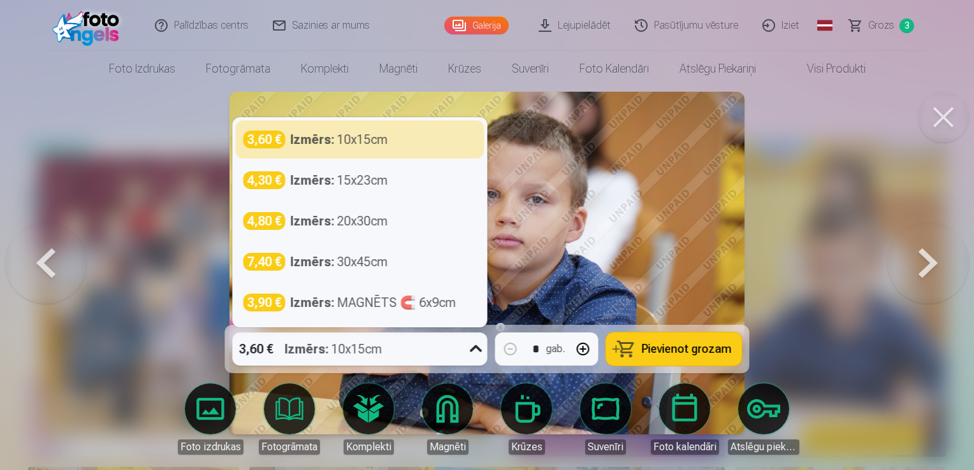
click at [481, 351] on icon at bounding box center [476, 349] width 20 height 20
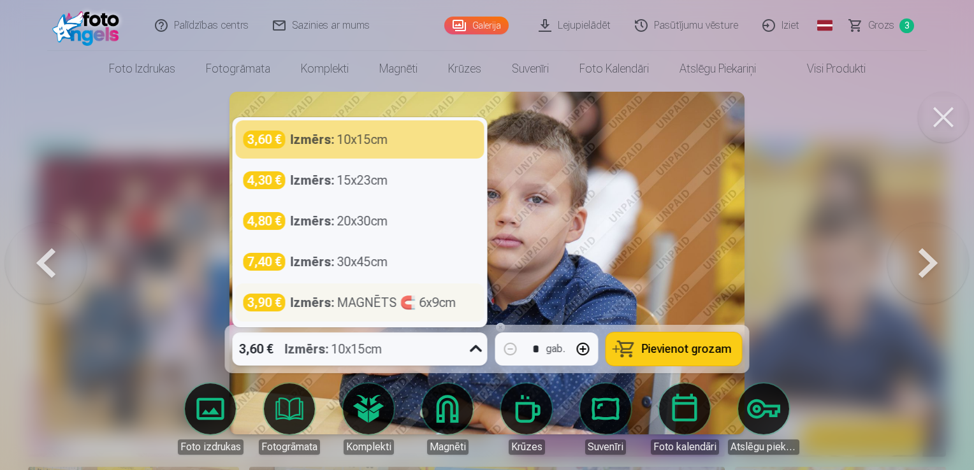
click at [431, 298] on div "Izmērs : MAGNĒTS 🧲 6x9cm" at bounding box center [374, 303] width 166 height 18
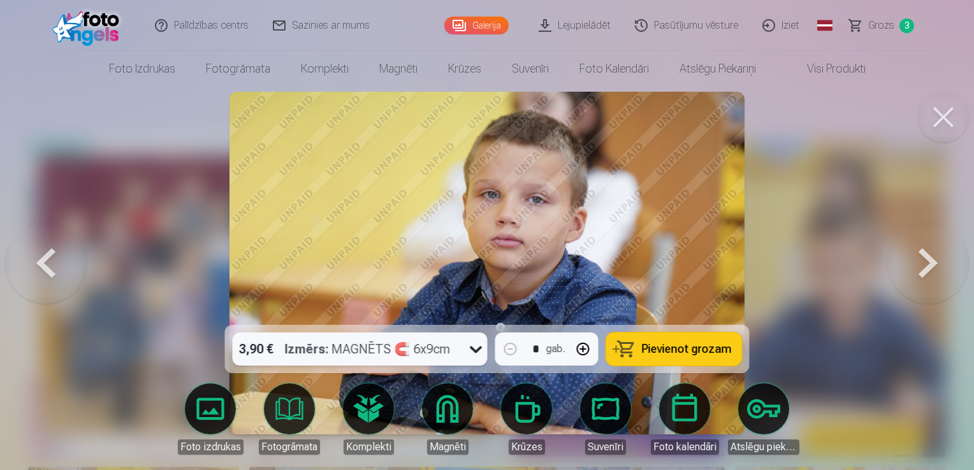
click at [660, 350] on span "Pievienot grozam" at bounding box center [687, 348] width 90 height 11
click at [928, 258] on button at bounding box center [928, 263] width 82 height 98
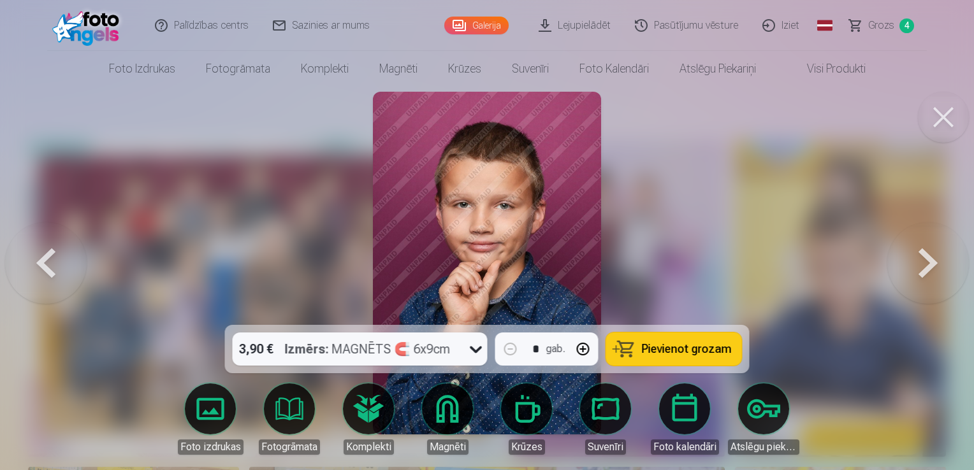
click at [928, 258] on button at bounding box center [928, 263] width 82 height 98
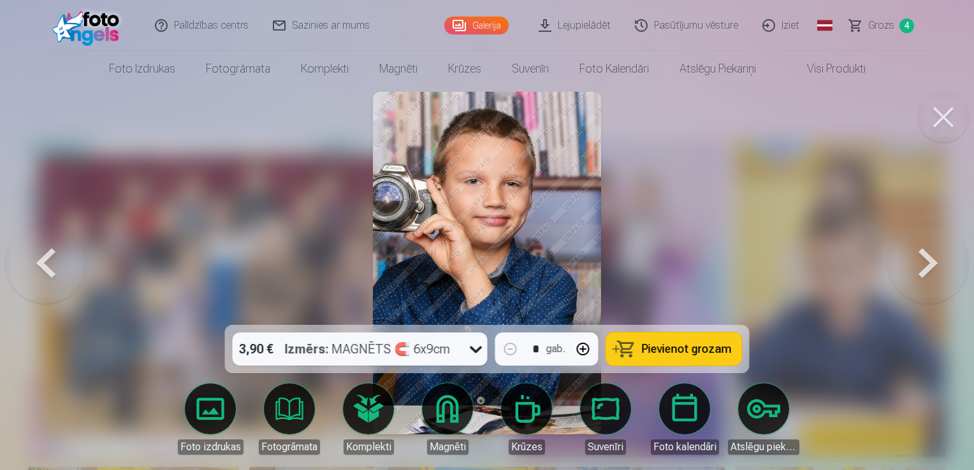
click at [928, 258] on button at bounding box center [928, 263] width 82 height 98
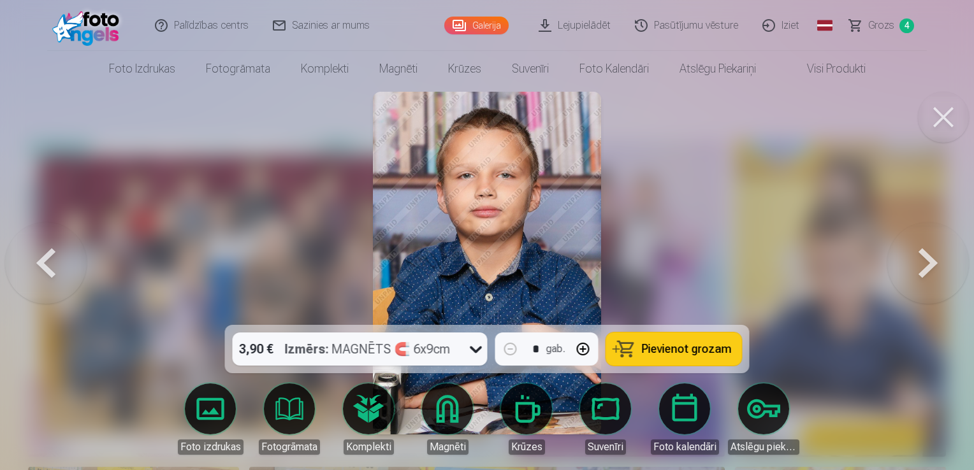
click at [928, 258] on button at bounding box center [928, 263] width 82 height 98
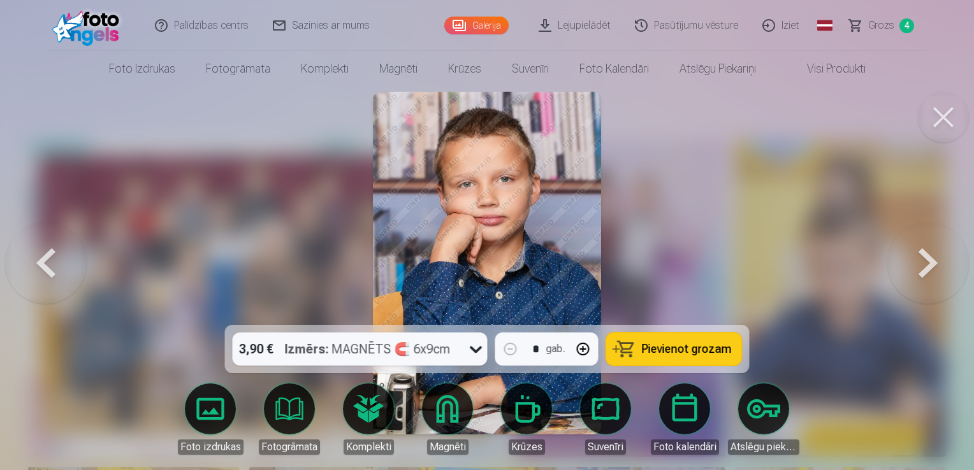
click at [54, 259] on button at bounding box center [46, 263] width 82 height 98
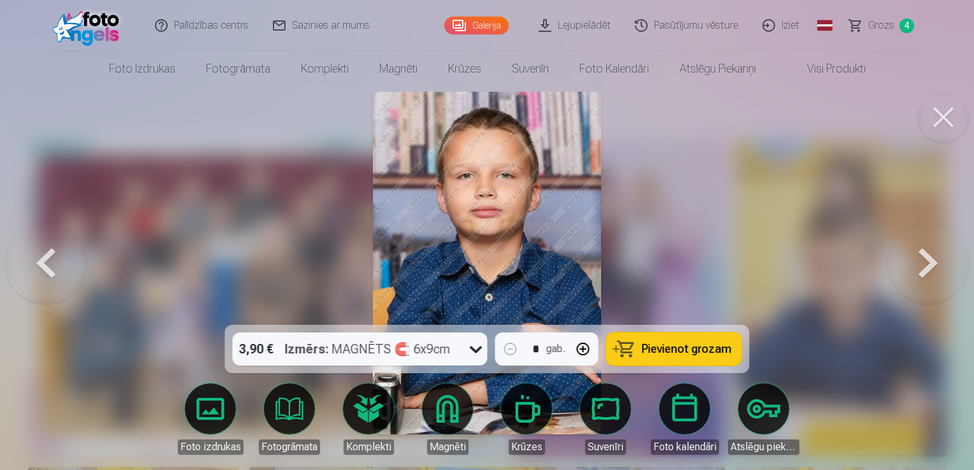
click at [54, 259] on button at bounding box center [46, 263] width 82 height 98
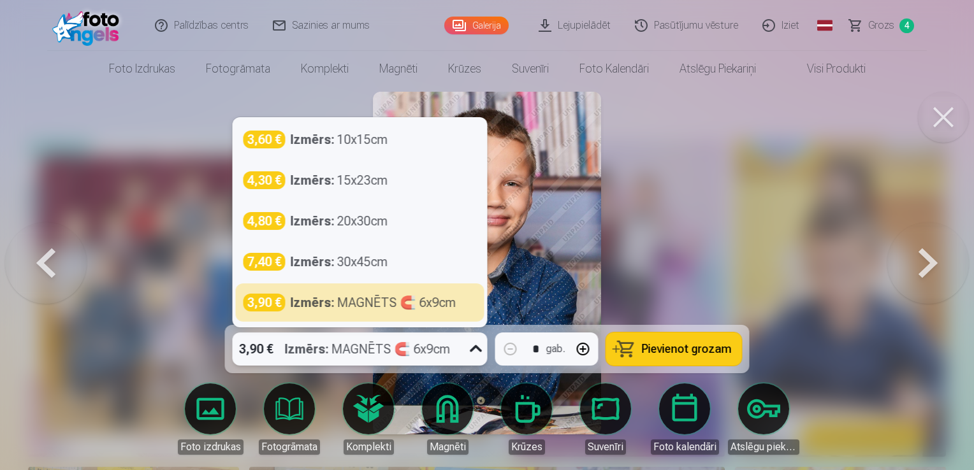
click at [475, 342] on icon at bounding box center [476, 349] width 20 height 20
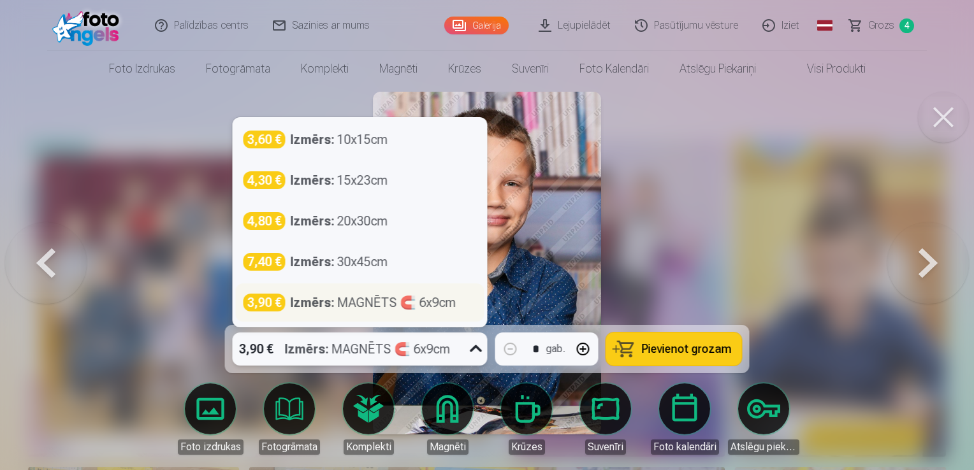
click at [446, 301] on div "Izmērs : MAGNĒTS 🧲 6x9cm" at bounding box center [374, 303] width 166 height 18
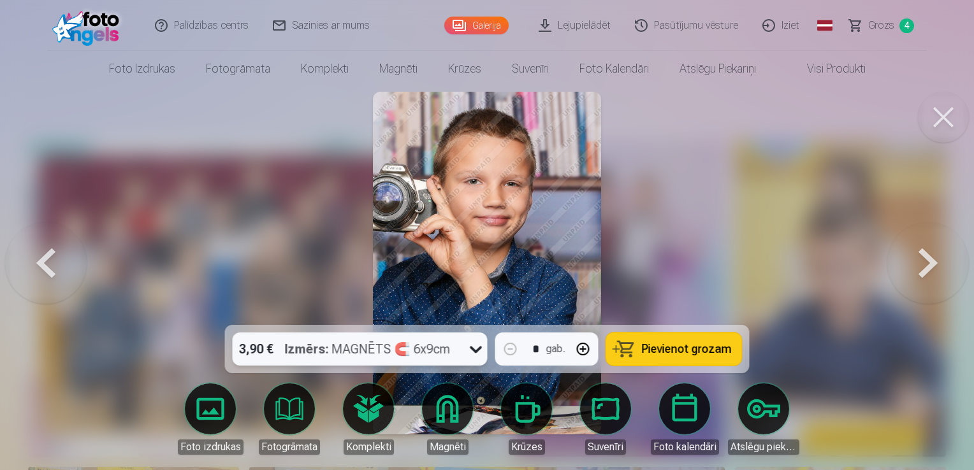
click at [691, 351] on span "Pievienot grozam" at bounding box center [687, 348] width 90 height 11
click at [940, 265] on button at bounding box center [928, 263] width 82 height 98
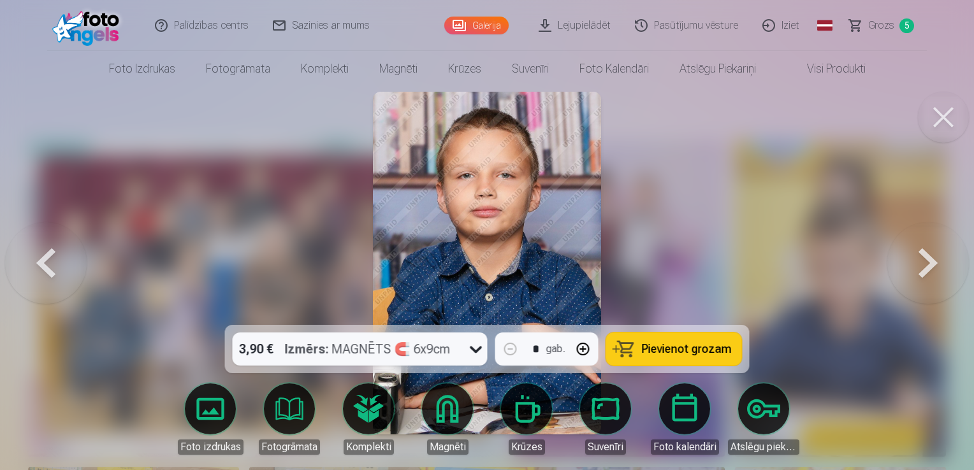
click at [940, 265] on button at bounding box center [928, 263] width 82 height 98
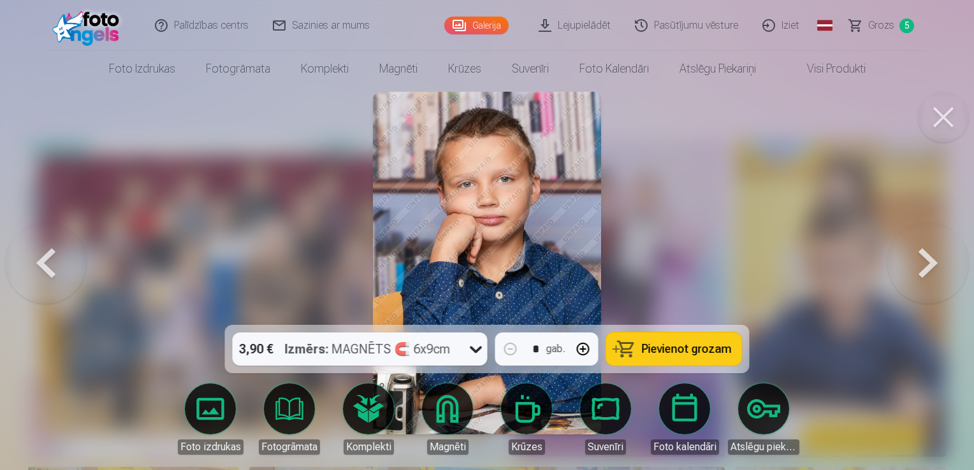
click at [940, 265] on button at bounding box center [928, 263] width 82 height 98
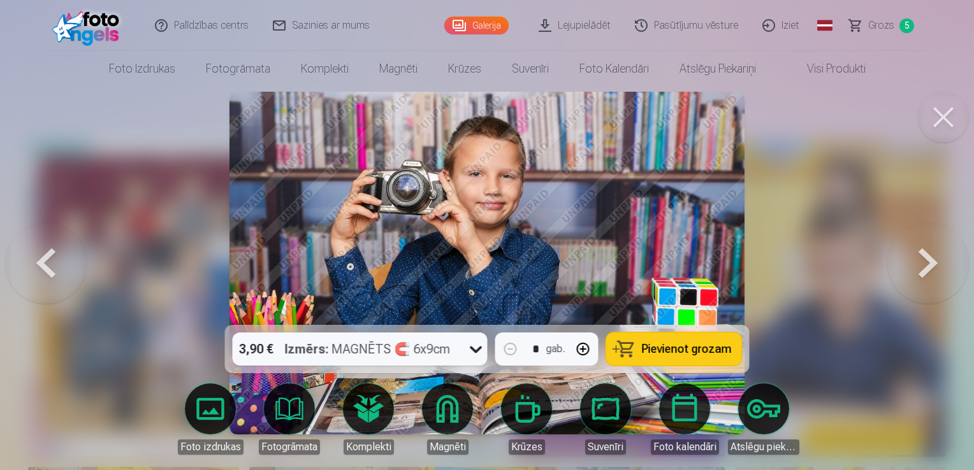
click at [915, 264] on button at bounding box center [928, 263] width 82 height 98
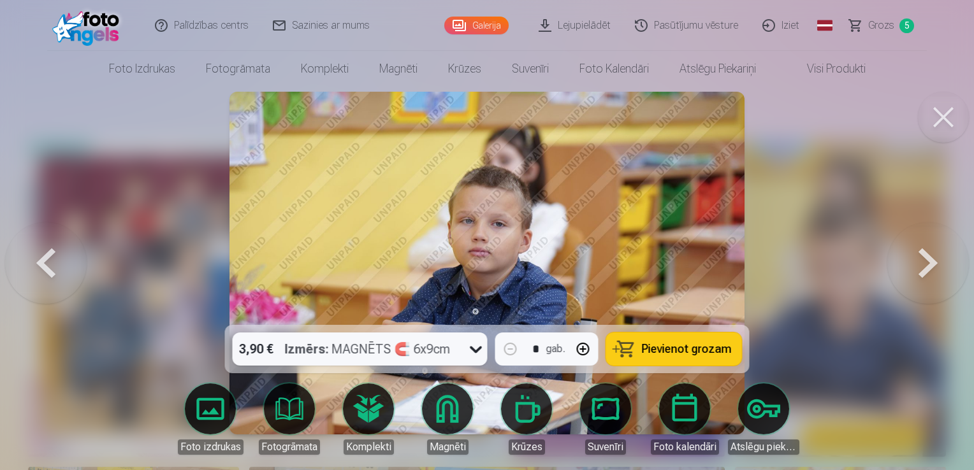
click at [923, 257] on button at bounding box center [928, 263] width 82 height 98
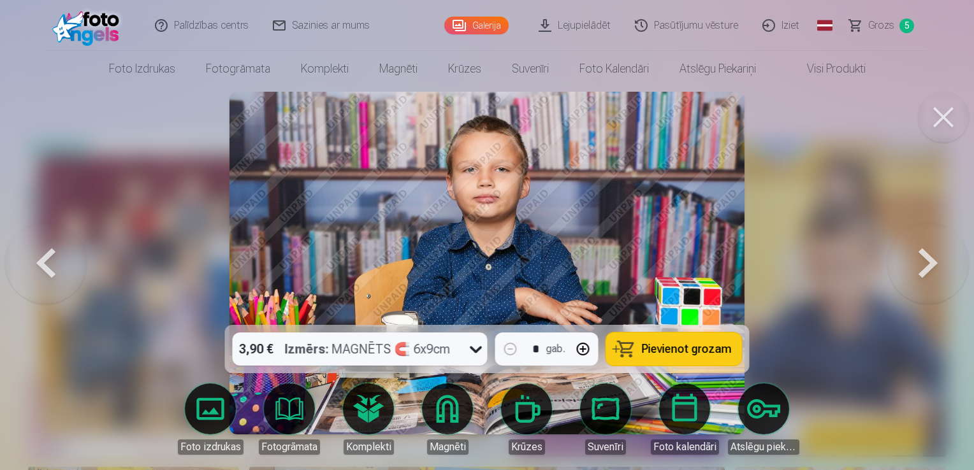
click at [923, 257] on button at bounding box center [928, 263] width 82 height 98
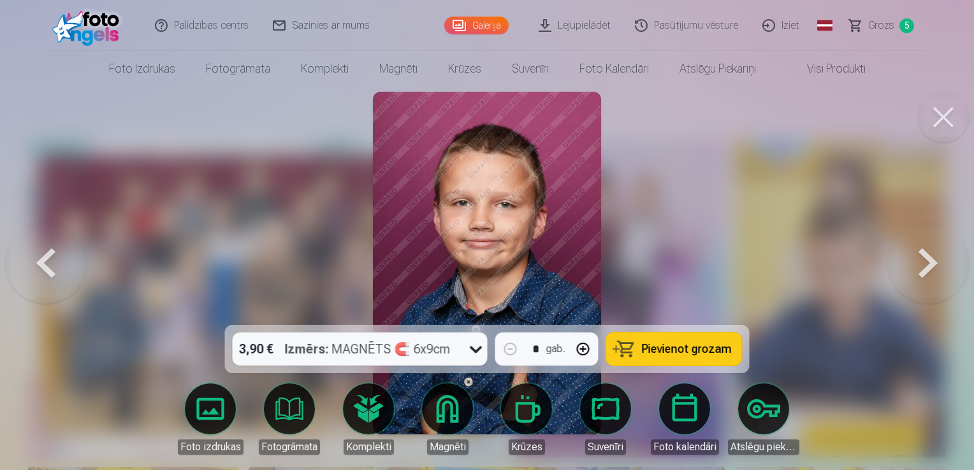
click at [923, 257] on button at bounding box center [928, 263] width 82 height 98
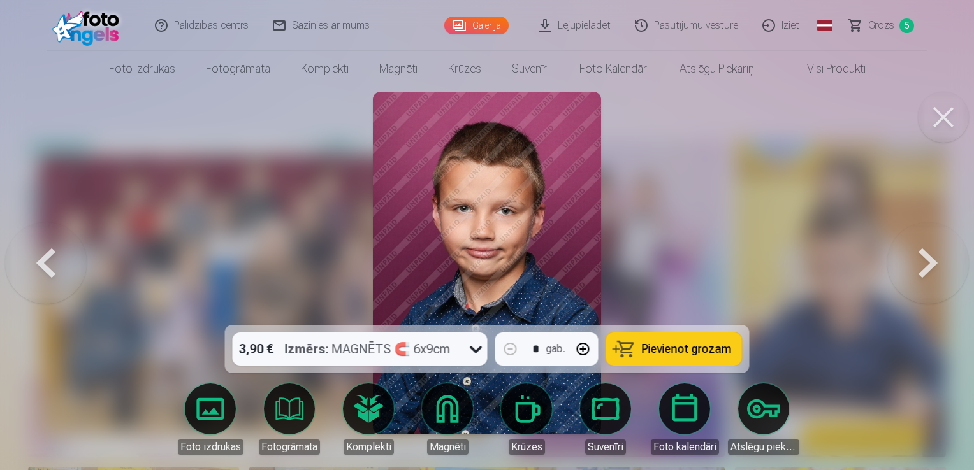
click at [923, 257] on button at bounding box center [928, 263] width 82 height 98
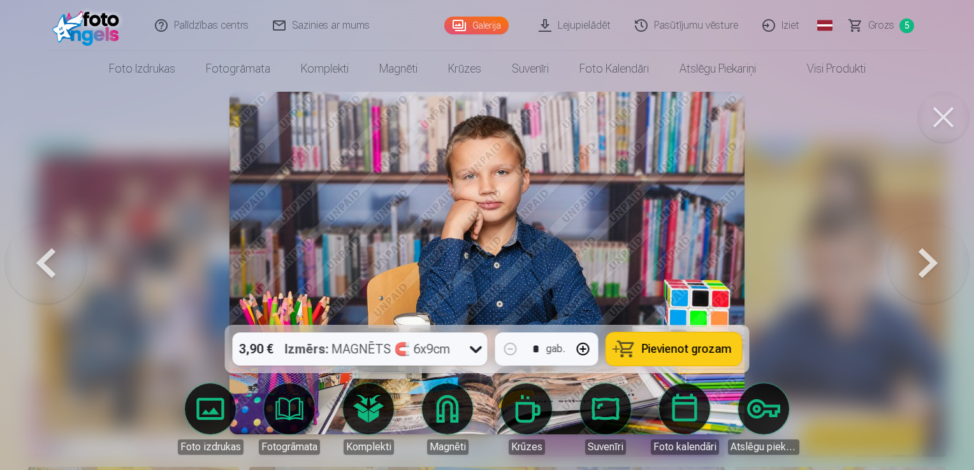
click at [923, 257] on button at bounding box center [928, 263] width 82 height 98
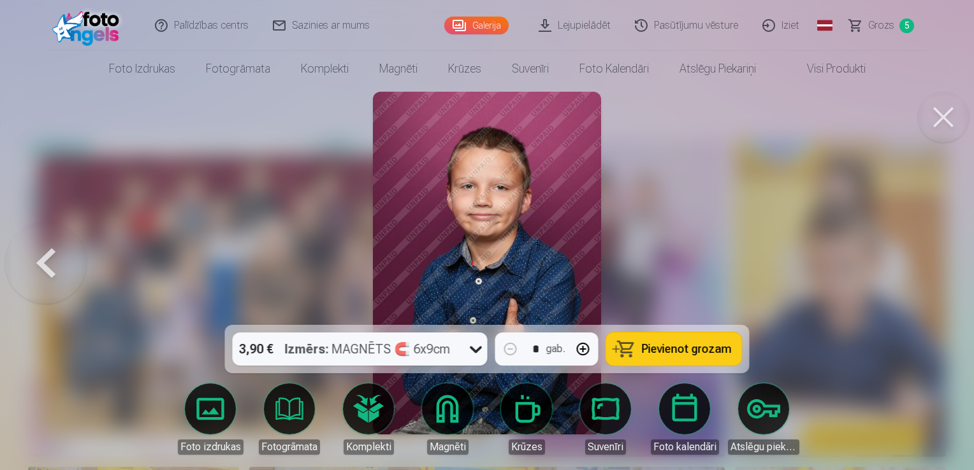
click at [923, 257] on div at bounding box center [487, 235] width 974 height 470
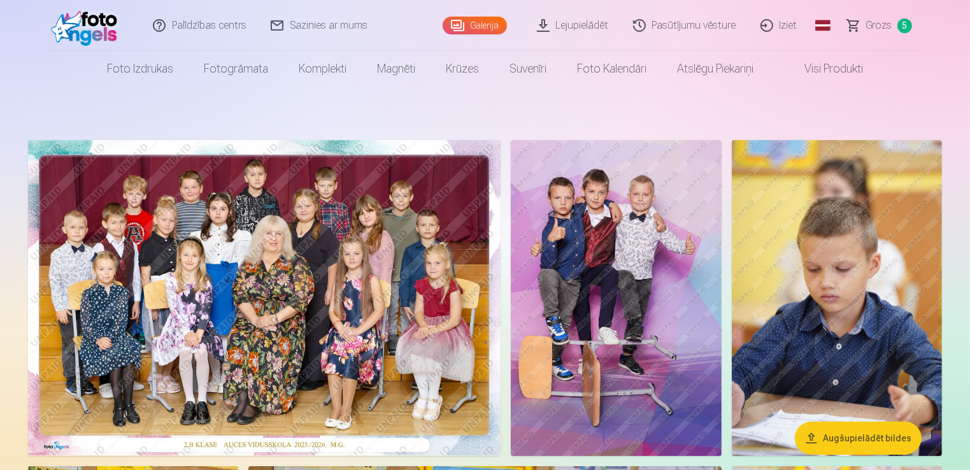
click at [598, 304] on img at bounding box center [616, 298] width 210 height 316
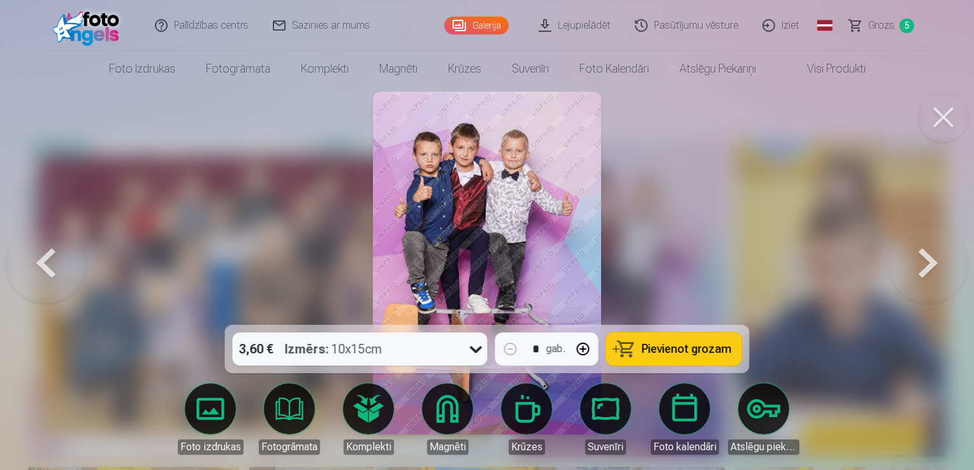
click at [932, 256] on button at bounding box center [928, 263] width 82 height 98
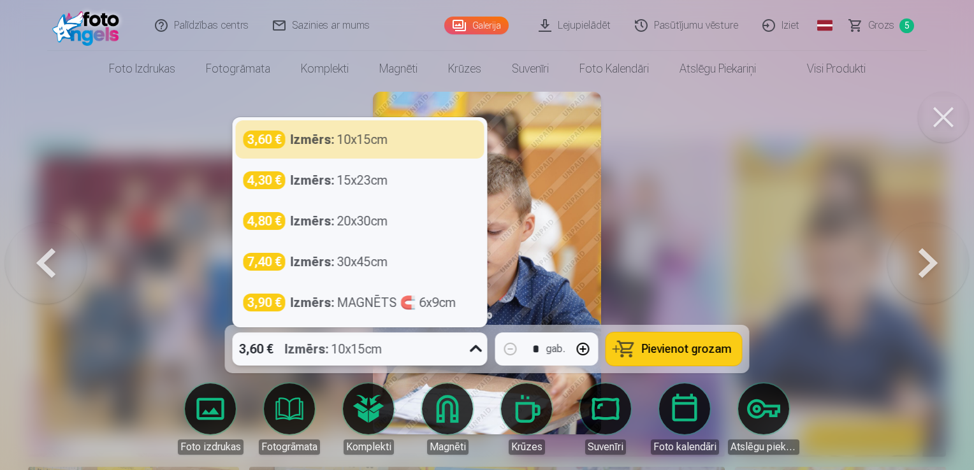
click at [479, 345] on icon at bounding box center [476, 349] width 20 height 20
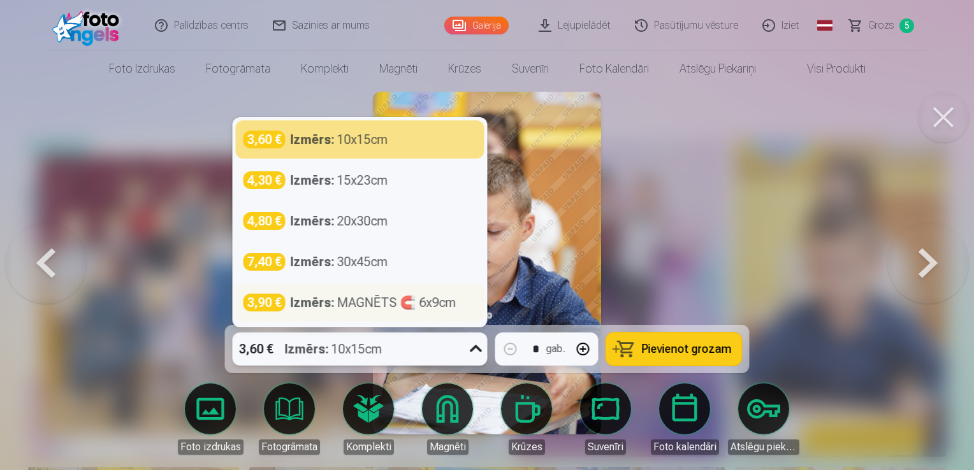
click at [441, 301] on div "Izmērs : MAGNĒTS 🧲 6x9cm" at bounding box center [374, 303] width 166 height 18
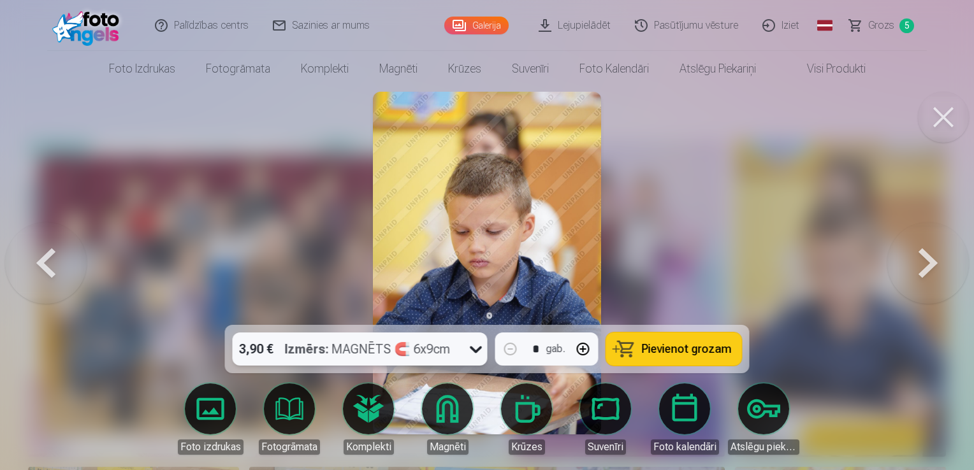
click at [691, 349] on span "Pievienot grozam" at bounding box center [687, 348] width 90 height 11
click at [865, 34] on link "Grozs 6" at bounding box center [881, 25] width 89 height 51
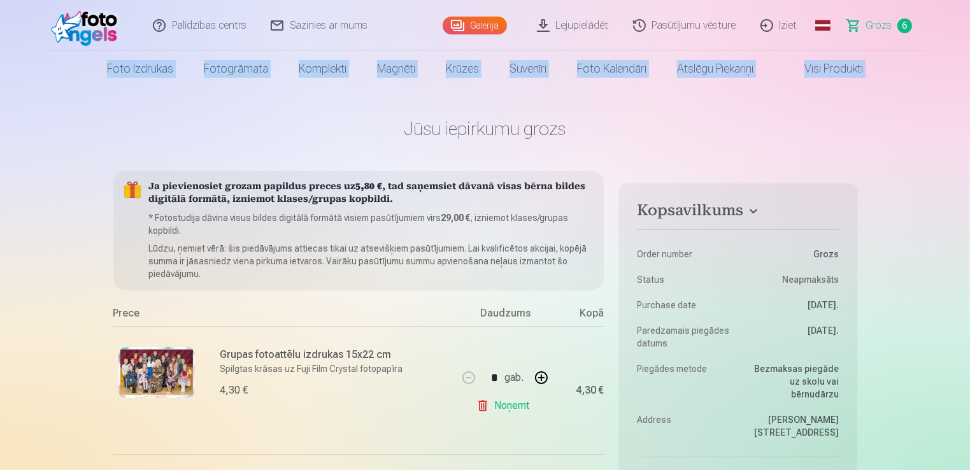
drag, startPoint x: 969, startPoint y: 36, endPoint x: 975, endPoint y: 60, distance: 24.4
click at [970, 60] on html "Palīdzības centrs Sazinies ar mums Galerija Lejupielādēt Pasūtījumu vēsture Izi…" at bounding box center [485, 235] width 970 height 470
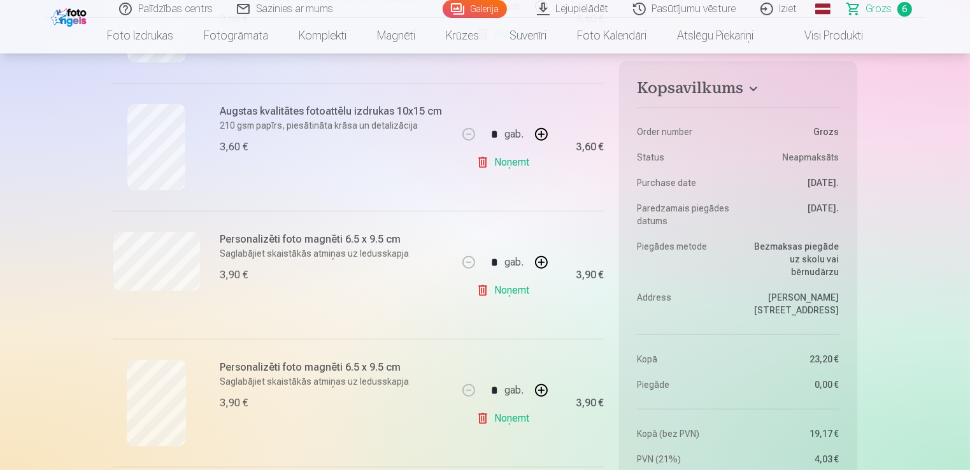
scroll to position [519, 0]
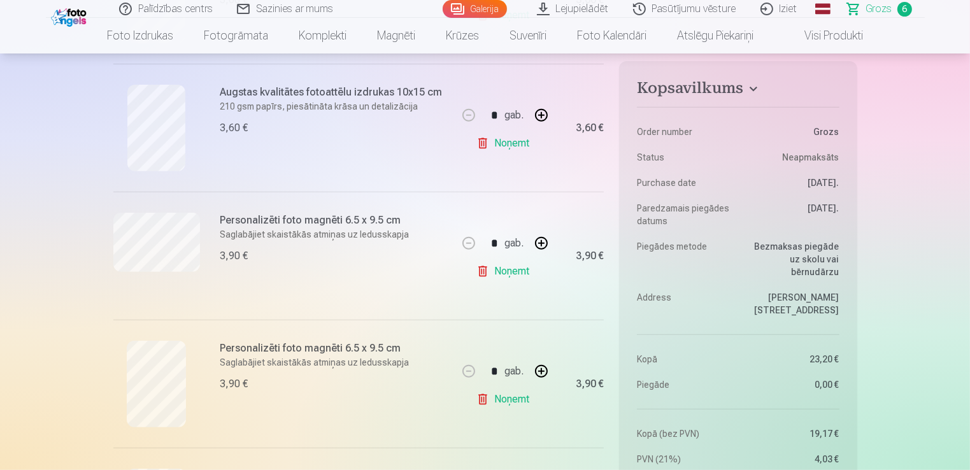
click at [751, 306] on dl "Order number Grozs Status Neapmaksāts Purchase date 7.10.2025. Paredzamais pieg…" at bounding box center [738, 284] width 202 height 364
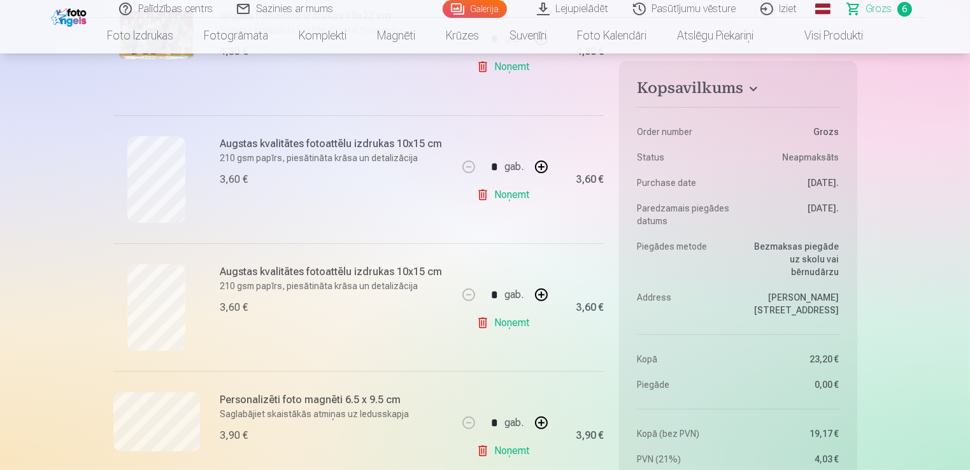
scroll to position [212, 0]
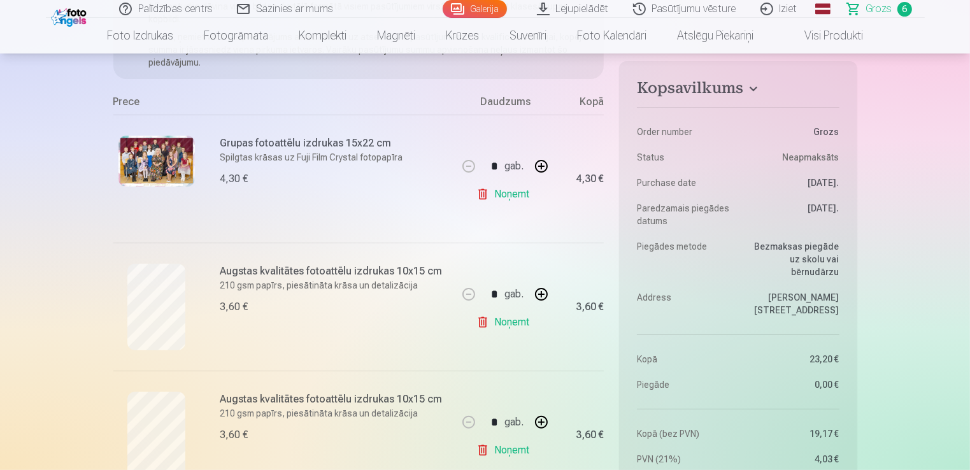
click at [789, 12] on link "Iziet" at bounding box center [779, 9] width 61 height 18
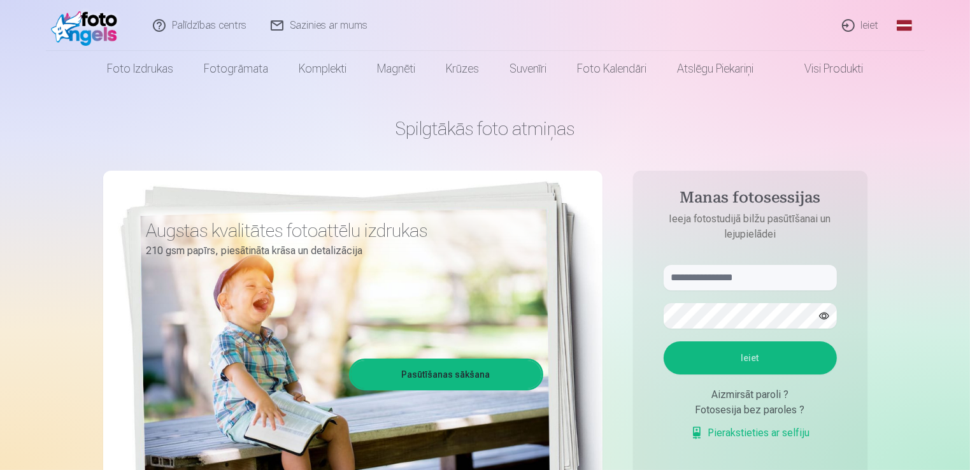
type input "**********"
click at [732, 359] on button "Ieiet" at bounding box center [750, 358] width 173 height 33
